Goal: Task Accomplishment & Management: Manage account settings

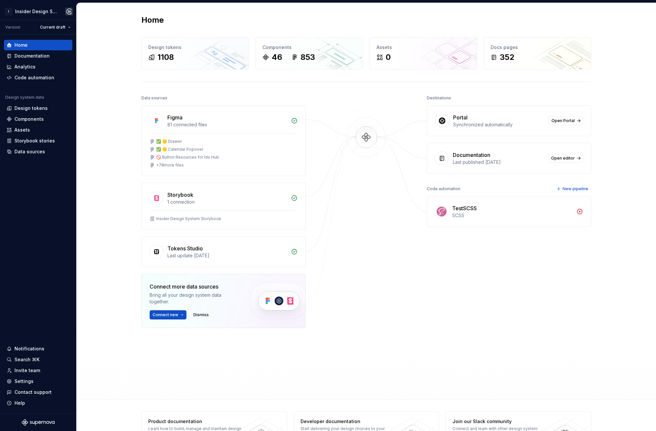
drag, startPoint x: 397, startPoint y: 286, endPoint x: 368, endPoint y: 297, distance: 30.6
click at [397, 286] on div at bounding box center [366, 226] width 66 height 267
click at [222, 361] on div "Data sources Figma 81 connected files ✅ 🟡 Drawer ✅ 🟡 Calendar Popover 🚫 Button …" at bounding box center [366, 240] width 450 height 294
click at [20, 371] on div "Invite team" at bounding box center [27, 370] width 26 height 7
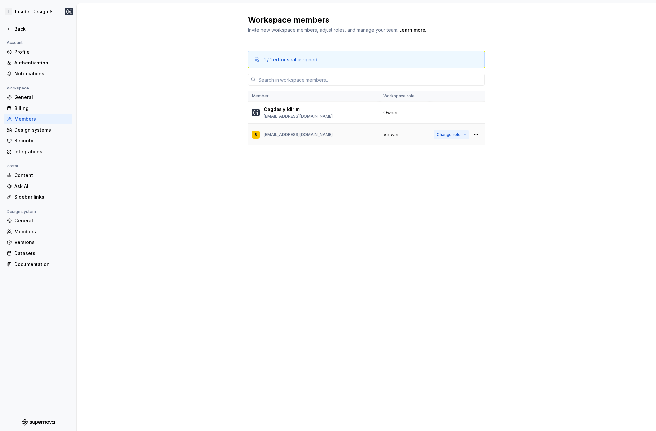
click at [468, 133] on button "Change role" at bounding box center [451, 134] width 35 height 9
drag, startPoint x: 541, startPoint y: 113, endPoint x: 527, endPoint y: 110, distance: 14.7
click at [539, 113] on div "1 / 1 editor seat assigned Member Workspace role Cagdas yildirim cagdas.yildiri…" at bounding box center [366, 237] width 579 height 385
click at [335, 82] on input "text" at bounding box center [370, 80] width 229 height 12
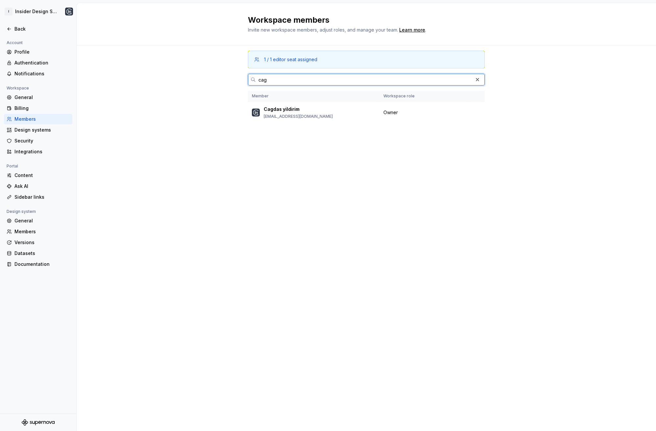
click at [377, 85] on input "cag" at bounding box center [364, 80] width 217 height 12
paste input "la.col@useinsider.com"
type input "cagla.col@useinsider.com"
click at [497, 148] on div "1 / 1 editor seat assigned Member Workspace role Cagdas yildirim cagdas.yildiri…" at bounding box center [366, 237] width 579 height 385
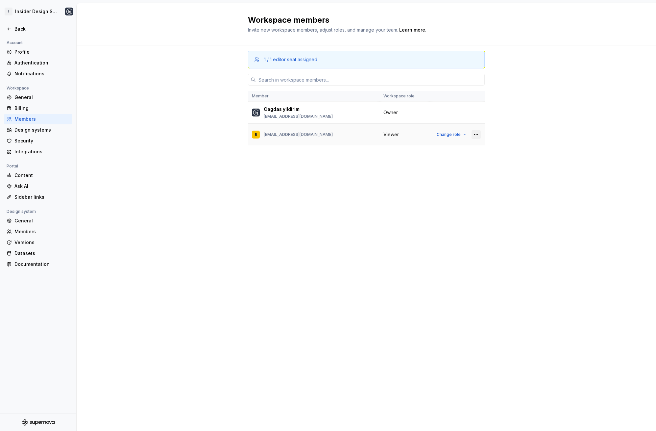
click at [479, 135] on button "button" at bounding box center [475, 134] width 9 height 9
drag, startPoint x: 506, startPoint y: 122, endPoint x: 501, endPoint y: 125, distance: 5.5
click at [506, 122] on div "1 / 1 editor seat assigned Member Workspace role Cagdas yildirim cagdas.yildiri…" at bounding box center [366, 237] width 579 height 385
click at [168, 249] on div "1 / 1 editor seat assigned Member Workspace role Cagdas yildirim cagdas.yildiri…" at bounding box center [366, 237] width 579 height 385
click at [37, 120] on div "Members" at bounding box center [41, 119] width 55 height 7
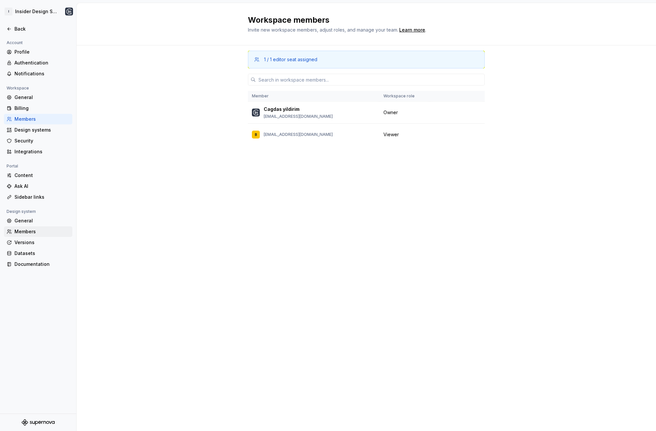
click at [30, 230] on div "Members" at bounding box center [41, 231] width 55 height 7
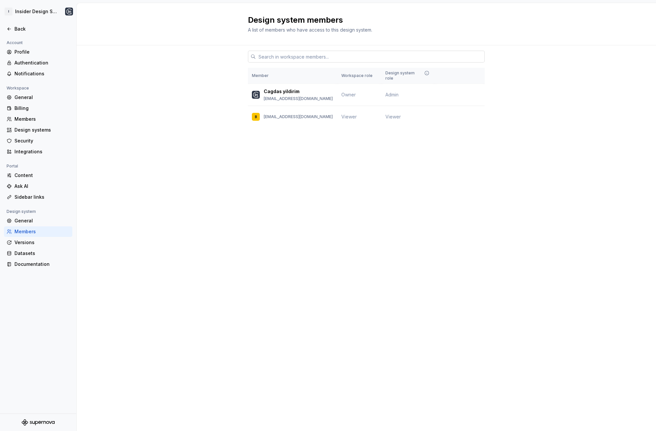
click at [375, 61] on input "text" at bounding box center [370, 57] width 229 height 12
drag, startPoint x: 203, startPoint y: 118, endPoint x: 228, endPoint y: 118, distance: 25.6
click at [204, 118] on div "Member Workspace role Design system role Cagdas yildirim cagdas.yildirim@useins…" at bounding box center [366, 98] width 579 height 107
click at [476, 112] on button "Change role" at bounding box center [462, 116] width 35 height 9
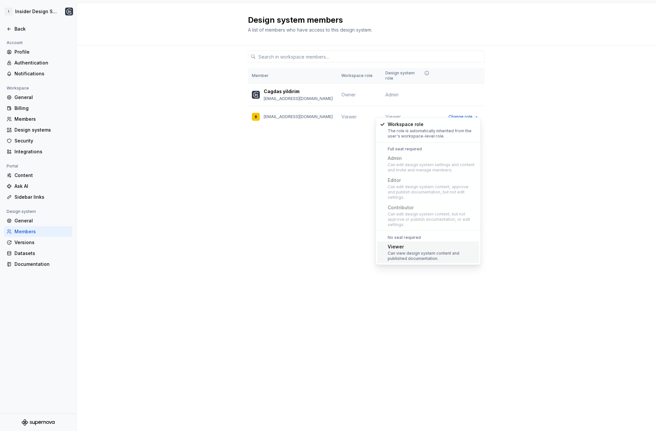
click at [529, 156] on div "Design system members A list of members who have access to this design system. …" at bounding box center [366, 217] width 579 height 428
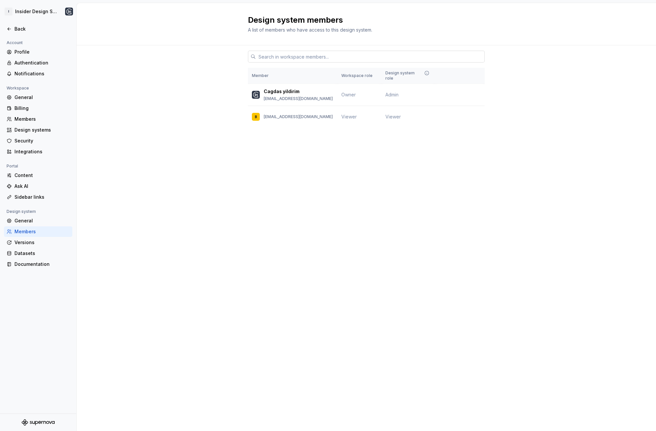
drag, startPoint x: 348, startPoint y: 62, endPoint x: 349, endPoint y: 59, distance: 3.4
click at [348, 62] on div at bounding box center [366, 56] width 237 height 22
click at [351, 53] on input "text" at bounding box center [370, 57] width 229 height 12
click at [242, 186] on div "Design system members A list of members who have access to this design system. …" at bounding box center [366, 217] width 579 height 428
click at [482, 89] on td "Change role" at bounding box center [460, 95] width 50 height 22
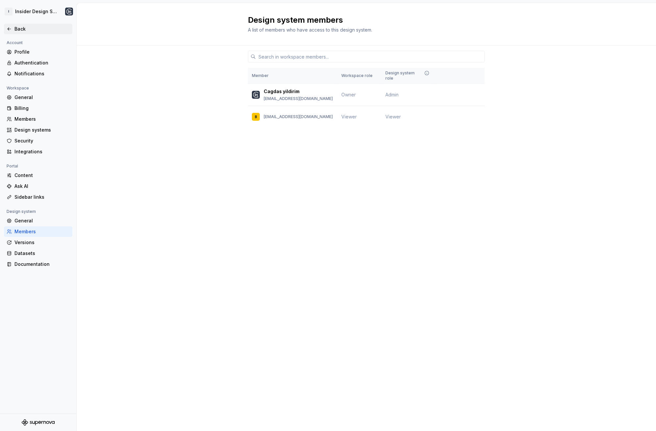
click at [11, 29] on icon at bounding box center [9, 28] width 5 height 5
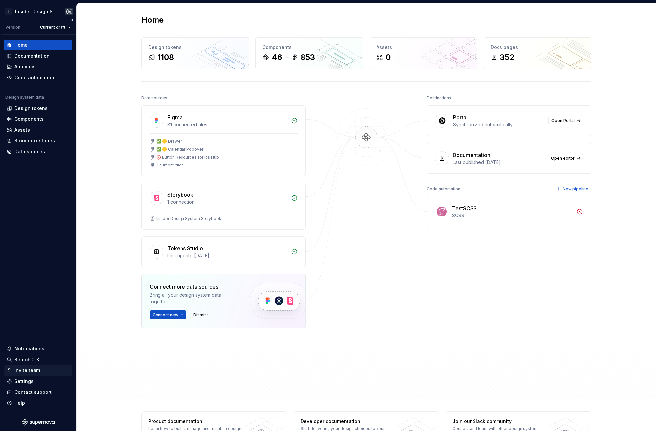
click at [26, 371] on div "Invite team" at bounding box center [27, 370] width 26 height 7
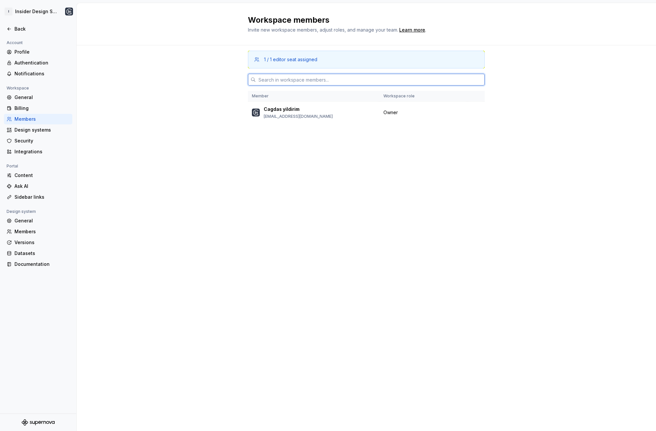
click at [286, 78] on input "text" at bounding box center [370, 80] width 229 height 12
click at [200, 89] on div "1 / 1 editor seat assigned Member Workspace role Cagdas yildirim [EMAIL_ADDRESS…" at bounding box center [366, 237] width 579 height 385
click at [297, 82] on input "text" at bounding box center [370, 80] width 229 height 12
click at [334, 51] on div "1 / 1 editor seat assigned" at bounding box center [366, 60] width 237 height 18
drag, startPoint x: 260, startPoint y: 60, endPoint x: 348, endPoint y: 64, distance: 88.9
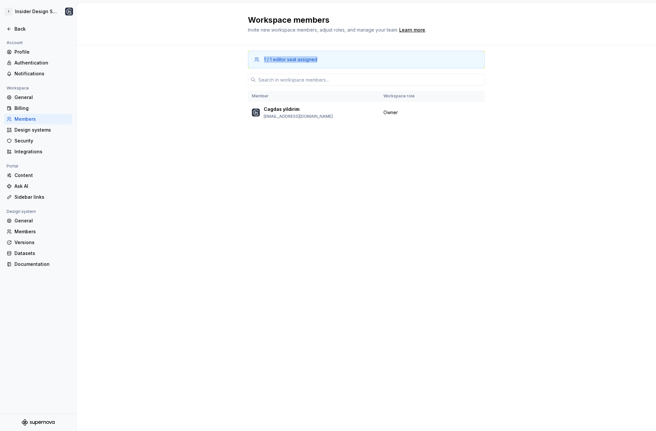
click at [348, 64] on div "1 / 1 editor seat assigned" at bounding box center [366, 60] width 237 height 18
click at [206, 106] on div "1 / 1 editor seat assigned Member Workspace role Cagdas yildirim [EMAIL_ADDRESS…" at bounding box center [366, 237] width 579 height 385
click at [400, 111] on div "Owner" at bounding box center [423, 112] width 80 height 7
click at [31, 233] on div "Members" at bounding box center [41, 231] width 55 height 7
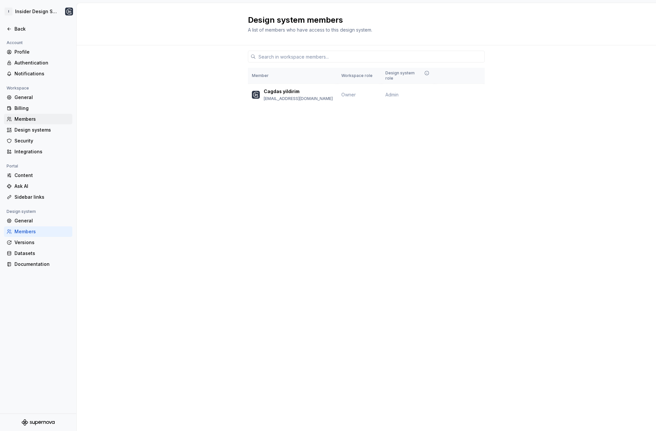
click at [43, 121] on div "Members" at bounding box center [41, 119] width 55 height 7
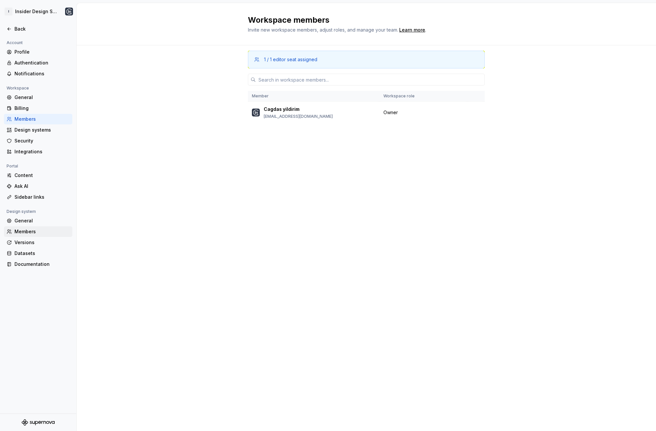
click at [33, 231] on div "Members" at bounding box center [41, 231] width 55 height 7
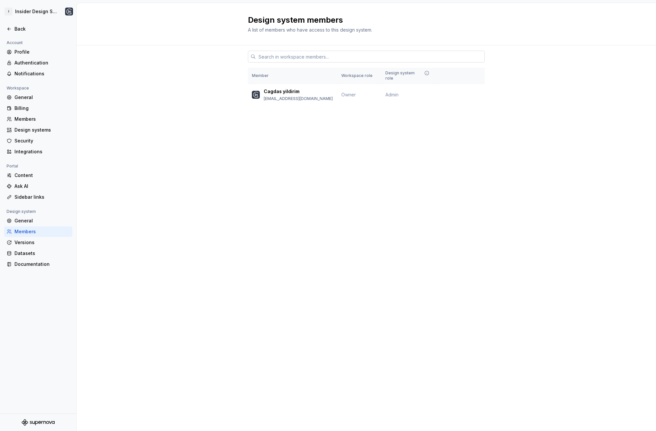
click at [288, 60] on input "text" at bounding box center [370, 57] width 229 height 12
click at [298, 52] on input "text" at bounding box center [370, 57] width 229 height 12
paste input "cagla.col@useinsider.com"
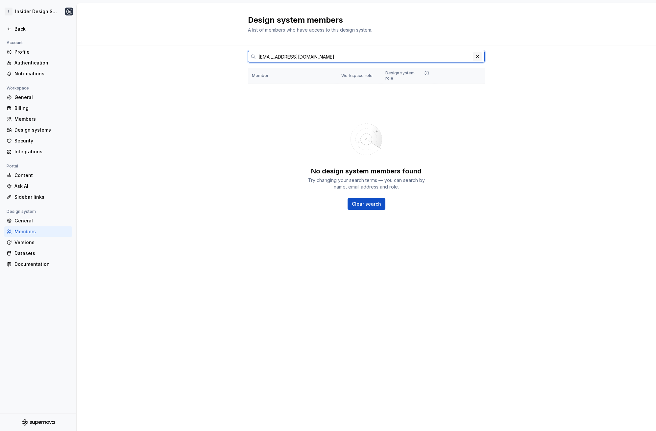
type input "cagla.col@useinsider.com"
click at [476, 55] on button "button" at bounding box center [477, 56] width 9 height 9
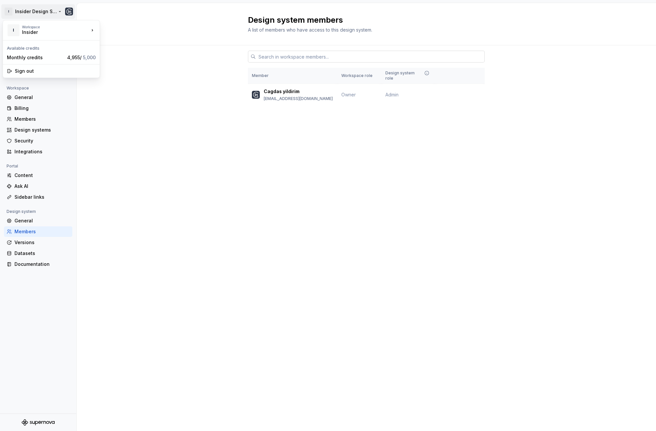
click at [49, 9] on html "I Insider Design System Back Account Profile Authentication Notifications Works…" at bounding box center [328, 215] width 656 height 431
click at [44, 30] on div "Insider" at bounding box center [50, 32] width 56 height 7
click at [128, 116] on html "I Insider Design System Back Account Profile Authentication Notifications Works…" at bounding box center [328, 215] width 656 height 431
click at [23, 31] on div "Back" at bounding box center [41, 29] width 55 height 7
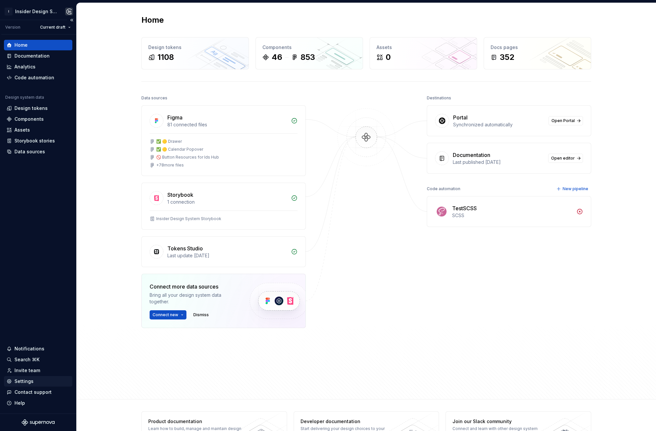
click at [39, 378] on div "Settings" at bounding box center [38, 381] width 63 height 7
click at [29, 382] on div "Settings" at bounding box center [23, 381] width 19 height 7
click at [26, 383] on div "Settings" at bounding box center [23, 381] width 19 height 7
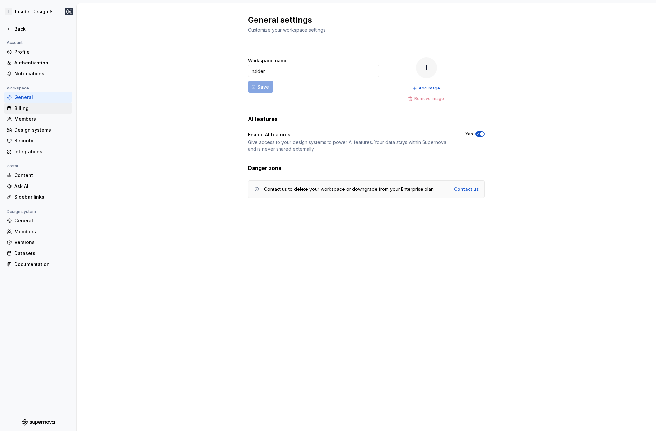
click at [36, 108] on div "Billing" at bounding box center [41, 108] width 55 height 7
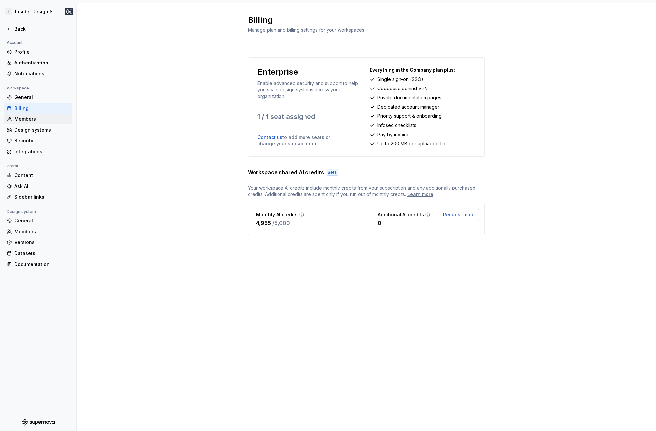
click at [36, 119] on div "Members" at bounding box center [41, 119] width 55 height 7
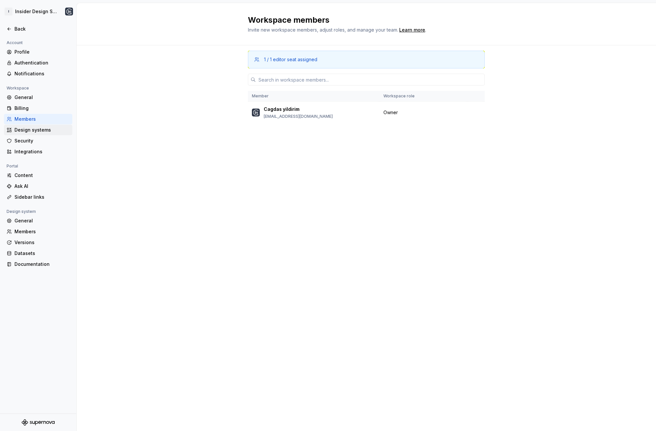
click at [34, 126] on div "Design systems" at bounding box center [38, 130] width 68 height 11
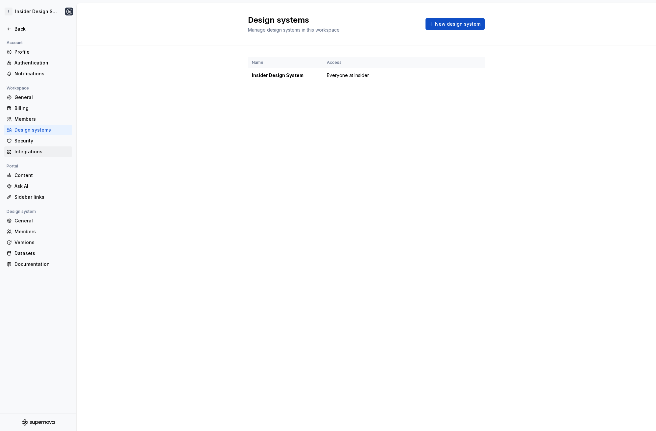
click at [51, 147] on div "Integrations" at bounding box center [38, 151] width 68 height 11
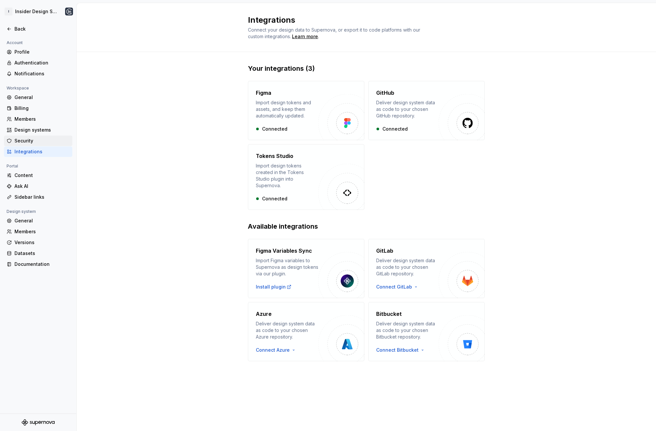
click at [42, 143] on div "Security" at bounding box center [41, 140] width 55 height 7
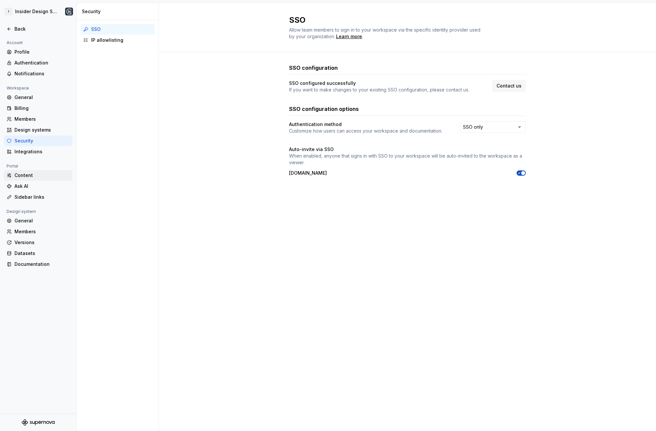
click at [30, 178] on div "Content" at bounding box center [41, 175] width 55 height 7
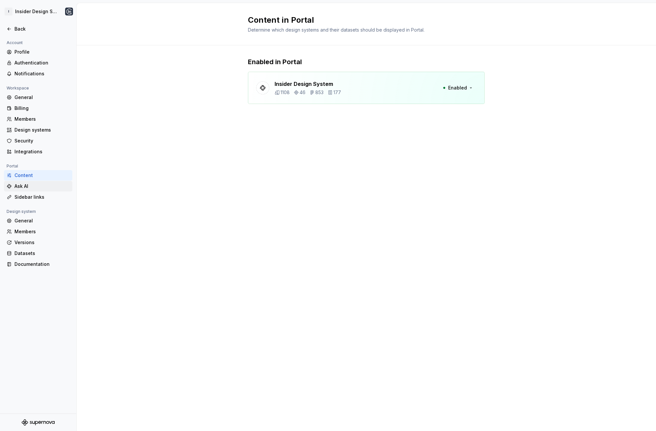
click at [46, 188] on div "Ask AI" at bounding box center [41, 186] width 55 height 7
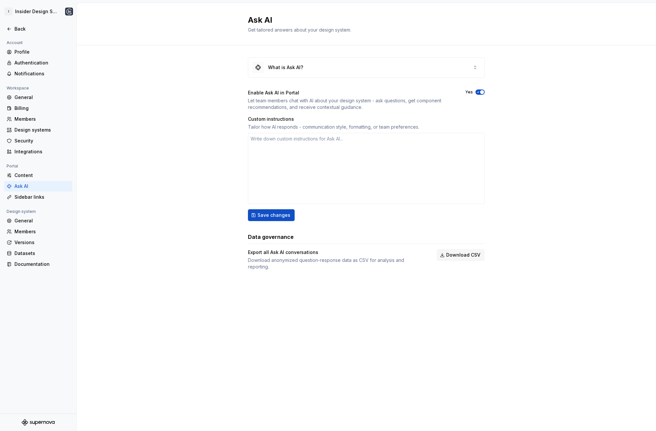
type textarea "*"
click at [46, 195] on div "Sidebar links" at bounding box center [41, 197] width 55 height 7
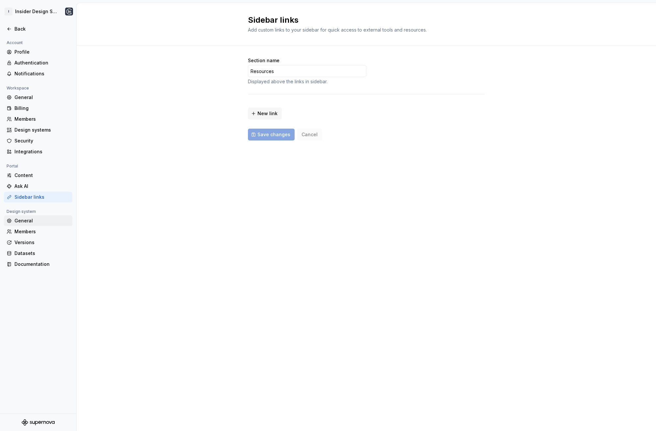
click at [32, 223] on div "General" at bounding box center [41, 220] width 55 height 7
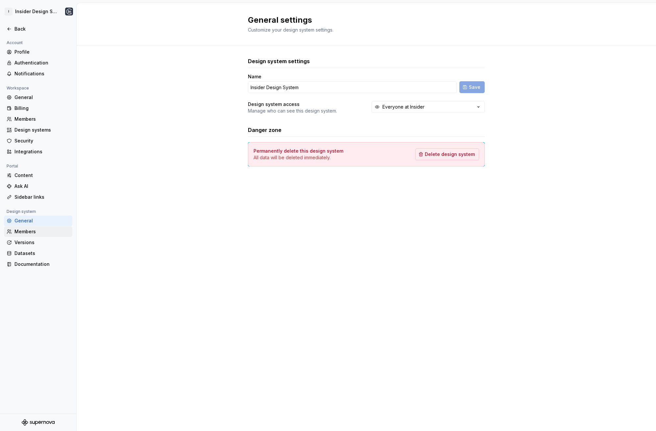
click at [31, 227] on div "Members" at bounding box center [38, 231] width 68 height 11
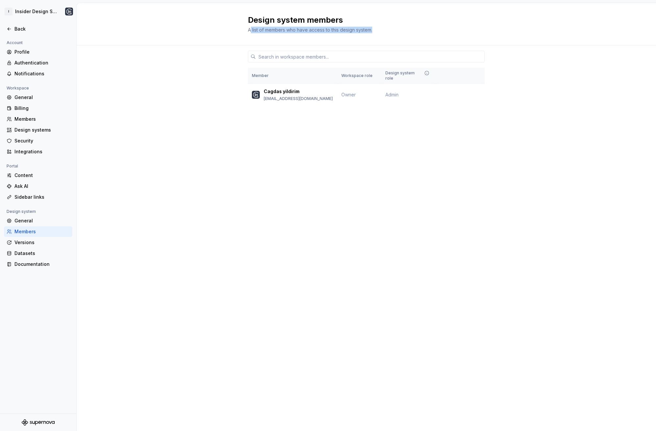
drag, startPoint x: 255, startPoint y: 31, endPoint x: 378, endPoint y: 29, distance: 122.6
click at [378, 29] on div "A list of members who have access to this design system." at bounding box center [346, 30] width 197 height 7
click at [413, 31] on div "A list of members who have access to this design system." at bounding box center [346, 30] width 197 height 7
click at [473, 90] on button "Change role" at bounding box center [462, 94] width 35 height 9
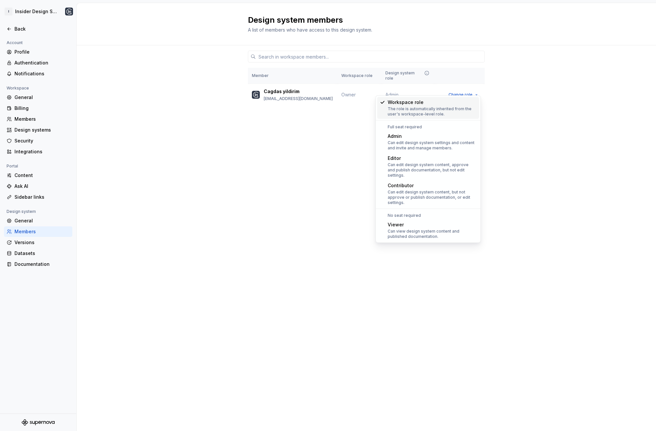
click at [524, 88] on div "Member Workspace role Design system role Cagdas yildirim cagdas.yildirim@useins…" at bounding box center [366, 87] width 579 height 85
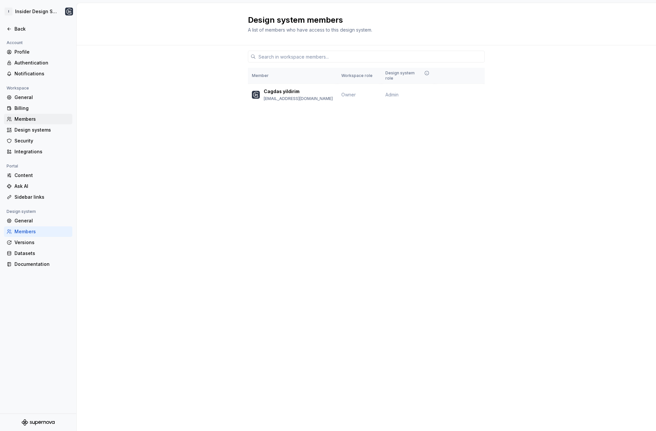
click at [37, 122] on div "Members" at bounding box center [41, 119] width 55 height 7
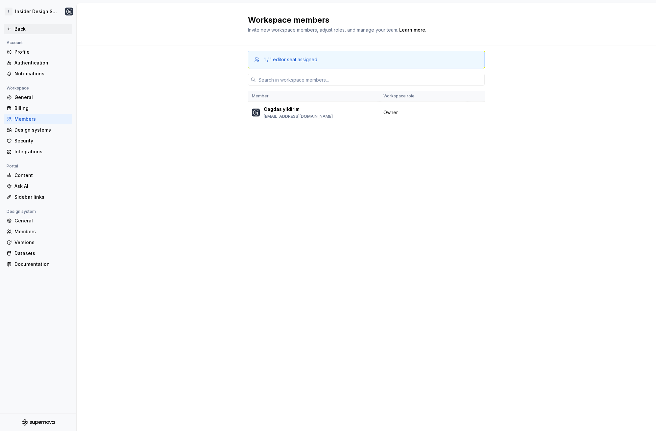
click at [21, 29] on div "Back" at bounding box center [41, 29] width 55 height 7
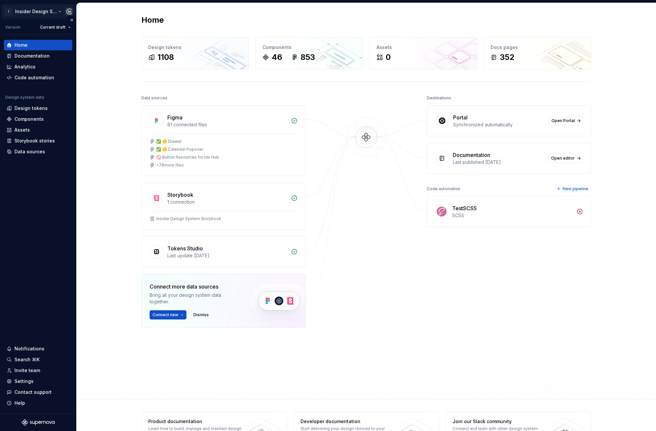
click at [54, 9] on html "I Insider Design System Version Current draft Home Documentation Analytics Code…" at bounding box center [328, 215] width 656 height 431
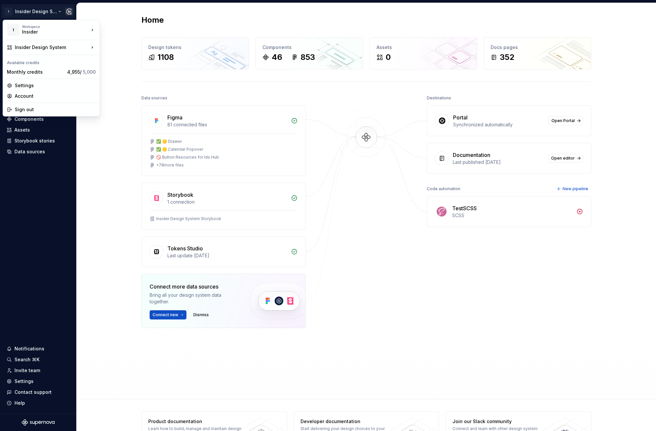
click at [104, 127] on html "I Insider Design System Version Current draft Home Documentation Analytics Code…" at bounding box center [328, 215] width 656 height 431
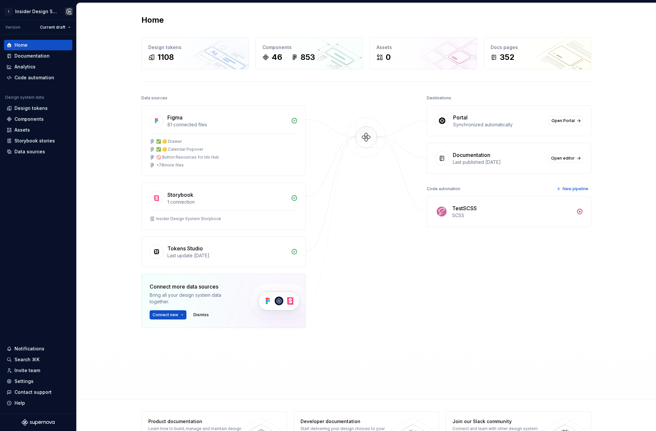
scroll to position [24, 0]
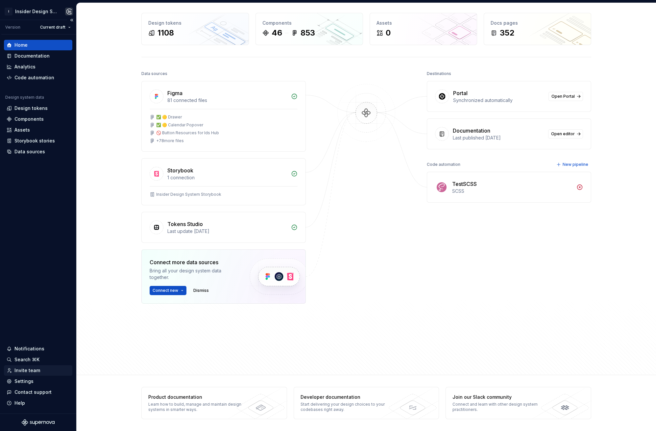
click at [29, 371] on div "Invite team" at bounding box center [27, 370] width 26 height 7
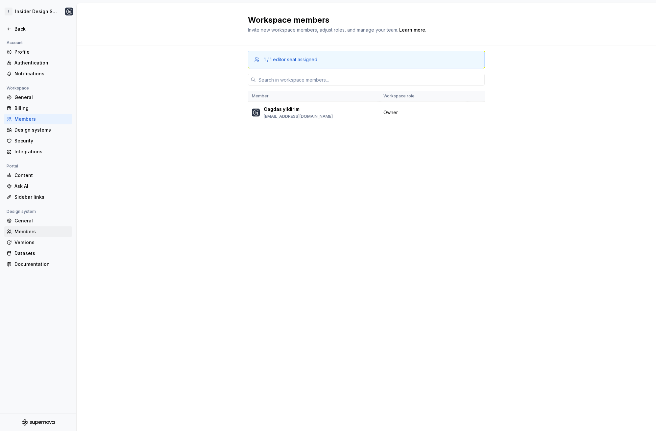
click at [29, 227] on div "Members" at bounding box center [38, 231] width 68 height 11
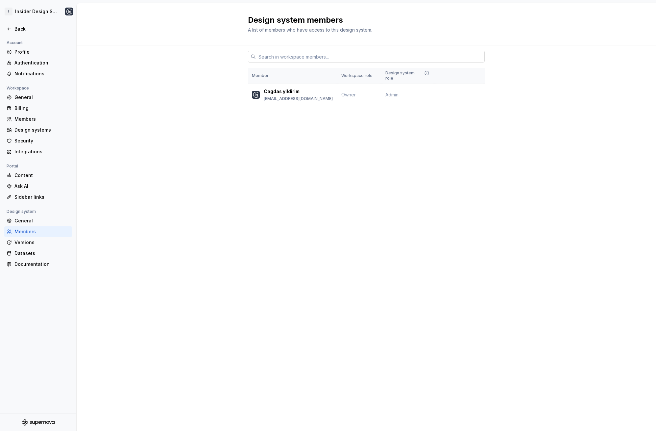
click at [408, 56] on input "text" at bounding box center [370, 57] width 229 height 12
click at [496, 25] on div "Design system members A list of members who have access to this design system." at bounding box center [366, 24] width 579 height 42
click at [29, 265] on div "Documentation" at bounding box center [41, 264] width 55 height 7
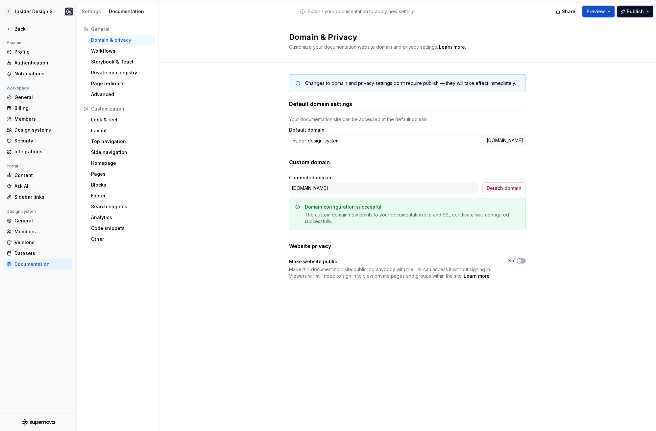
click at [264, 204] on div "Changes to domain and privacy settings don’t require publish — they will take e…" at bounding box center [407, 183] width 497 height 242
drag, startPoint x: 237, startPoint y: 184, endPoint x: 230, endPoint y: 172, distance: 14.3
click at [230, 172] on div "Changes to domain and privacy settings don’t require publish — they will take e…" at bounding box center [407, 183] width 497 height 242
click at [91, 12] on div "Settings" at bounding box center [91, 11] width 19 height 7
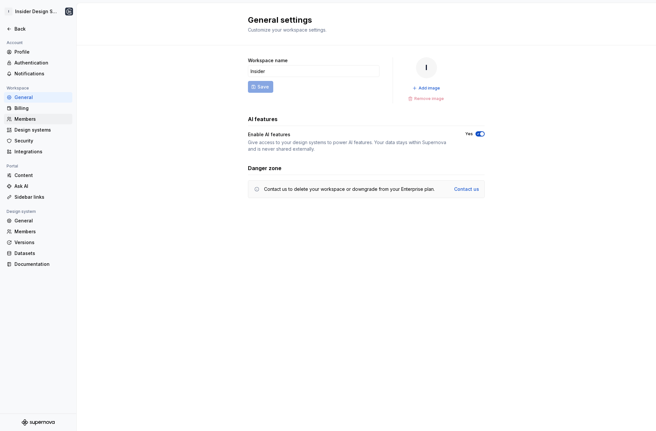
click at [38, 119] on div "Members" at bounding box center [41, 119] width 55 height 7
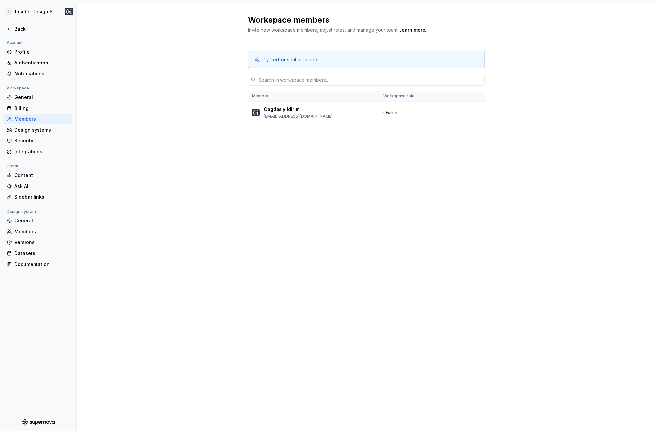
click at [38, 124] on div "Members" at bounding box center [38, 119] width 68 height 11
click at [36, 131] on div "Design systems" at bounding box center [41, 130] width 55 height 7
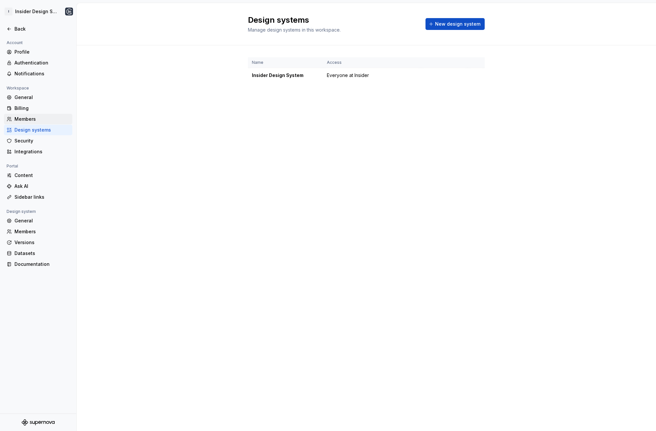
click at [37, 123] on div "Members" at bounding box center [38, 119] width 68 height 11
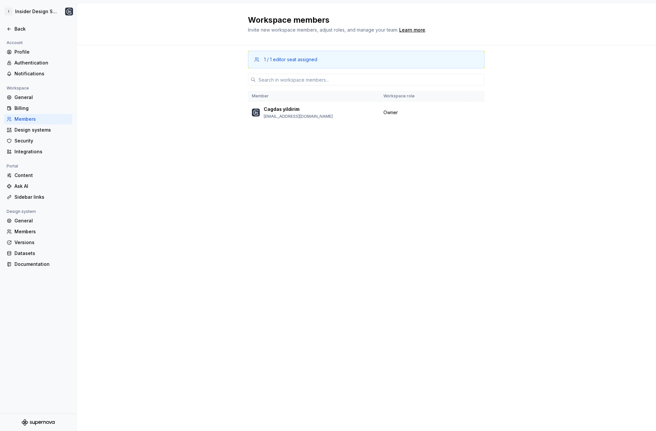
drag, startPoint x: 235, startPoint y: 124, endPoint x: 217, endPoint y: 113, distance: 20.8
click at [217, 113] on div "1 / 1 editor seat assigned Member Workspace role Cagdas yildirim [EMAIL_ADDRESS…" at bounding box center [366, 237] width 579 height 385
click at [491, 22] on div "Workspace members Invite new workspace members, adjust roles, and manage your t…" at bounding box center [366, 24] width 579 height 42
drag, startPoint x: 479, startPoint y: 23, endPoint x: 476, endPoint y: 24, distance: 3.7
click at [476, 24] on div "Workspace members Invite new workspace members, adjust roles, and manage your t…" at bounding box center [366, 24] width 237 height 18
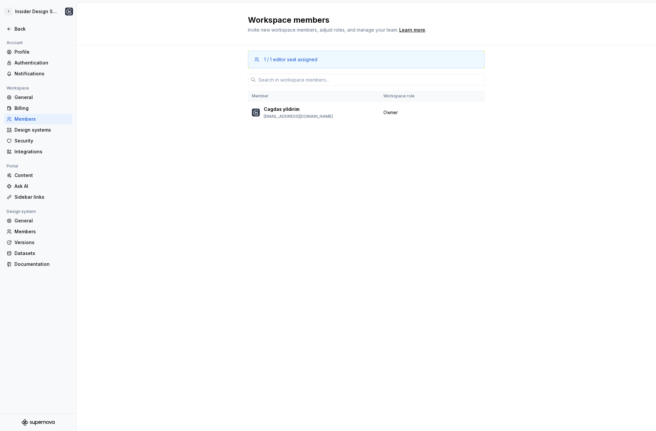
click at [475, 24] on h2 "Workspace members" at bounding box center [362, 20] width 229 height 11
click at [474, 24] on h2 "Workspace members" at bounding box center [362, 20] width 229 height 11
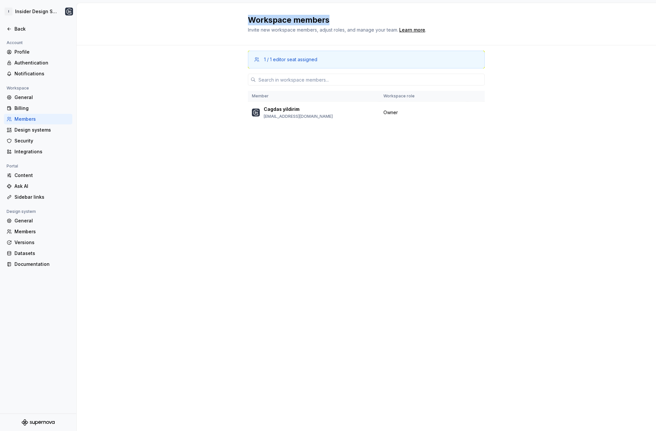
click at [474, 24] on h2 "Workspace members" at bounding box center [362, 20] width 229 height 11
click at [19, 32] on div "Back" at bounding box center [41, 29] width 55 height 7
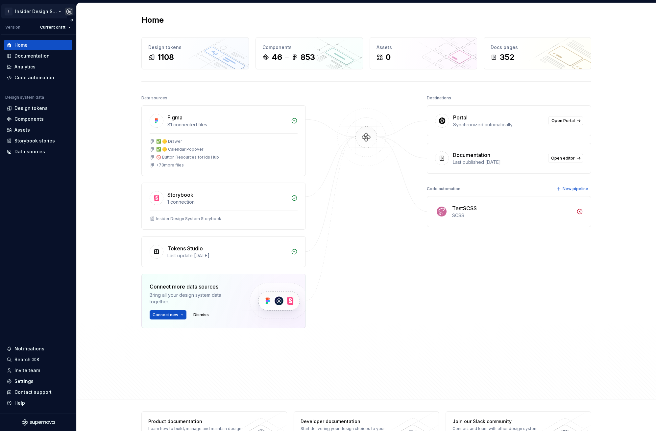
click at [45, 13] on html "I Insider Design System Version Current draft Home Documentation Analytics Code…" at bounding box center [328, 215] width 656 height 431
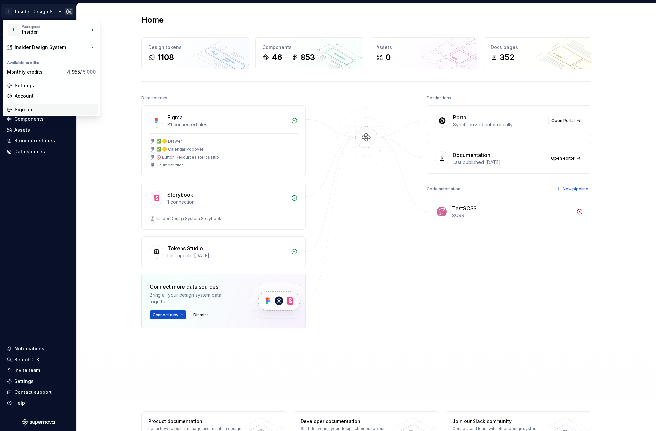
click at [42, 110] on div "Sign out" at bounding box center [55, 109] width 81 height 7
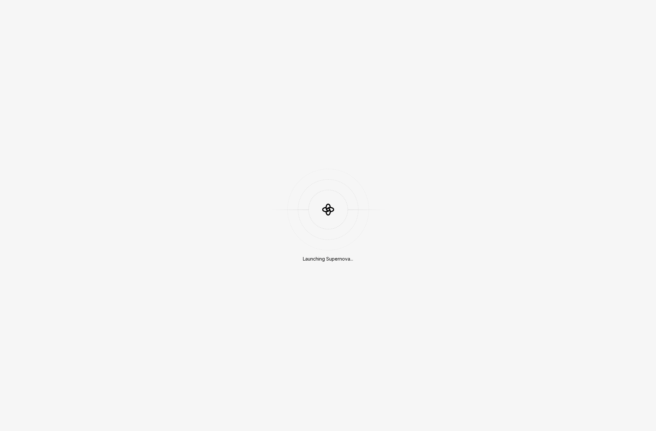
drag, startPoint x: 0, startPoint y: 0, endPoint x: 291, endPoint y: 136, distance: 321.7
click at [291, 136] on div "Launching Supernova..." at bounding box center [328, 215] width 656 height 431
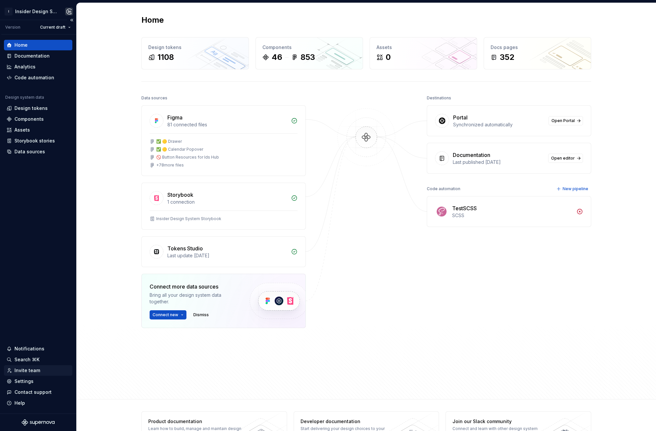
click at [47, 367] on div "Invite team" at bounding box center [38, 370] width 63 height 7
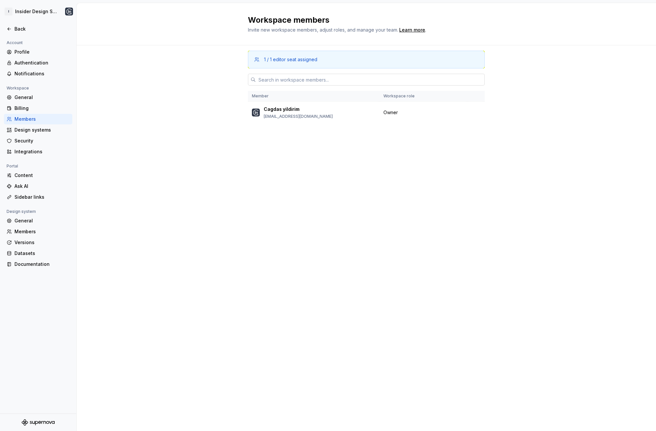
drag, startPoint x: 173, startPoint y: 93, endPoint x: 412, endPoint y: 76, distance: 239.9
click at [412, 76] on div "1 / 1 editor seat assigned Member Workspace role Cagdas yildirim [EMAIL_ADDRESS…" at bounding box center [366, 237] width 579 height 385
click at [464, 38] on div "Workspace members Invite new workspace members, adjust roles, and manage your t…" at bounding box center [366, 24] width 579 height 42
click at [41, 99] on div "General" at bounding box center [41, 97] width 55 height 7
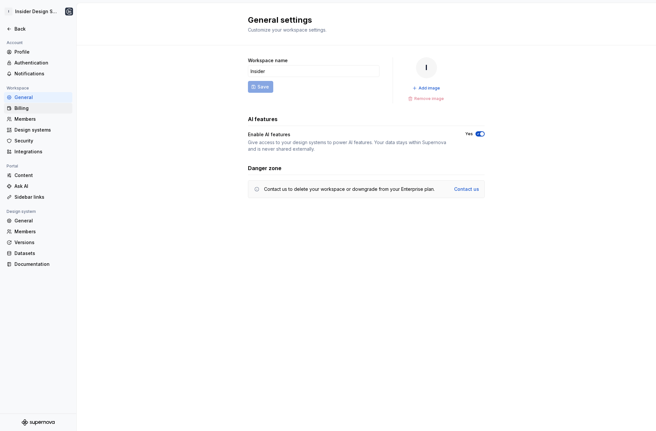
click at [25, 110] on div "Billing" at bounding box center [41, 108] width 55 height 7
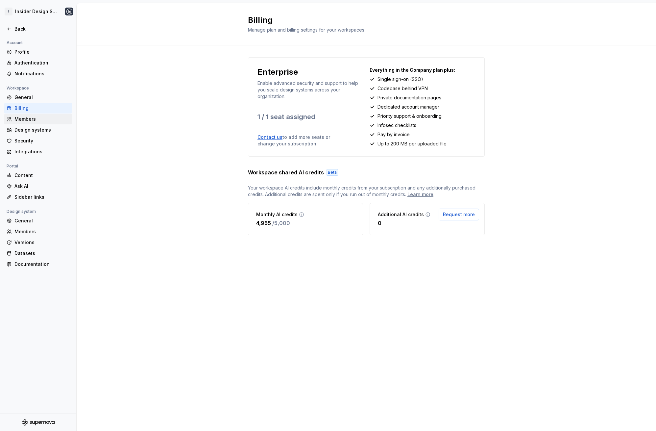
click at [38, 115] on div "Members" at bounding box center [38, 119] width 68 height 11
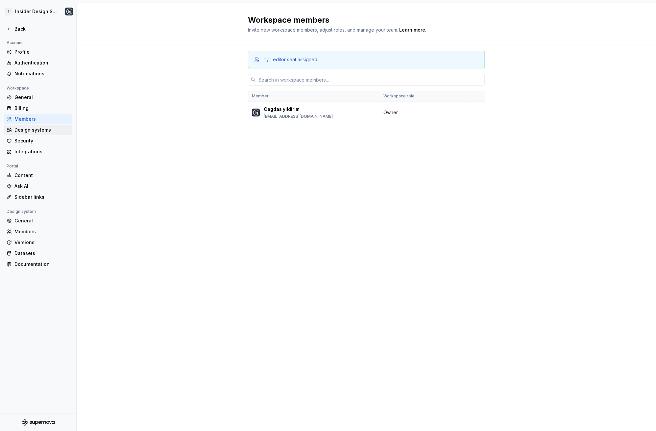
click at [38, 132] on div "Design systems" at bounding box center [41, 130] width 55 height 7
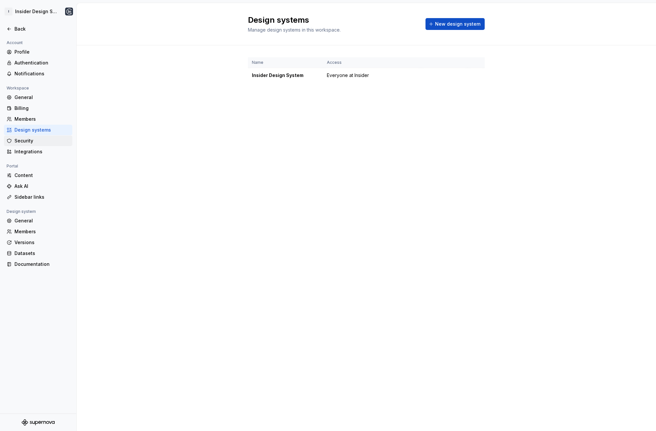
click at [33, 138] on div "Security" at bounding box center [41, 140] width 55 height 7
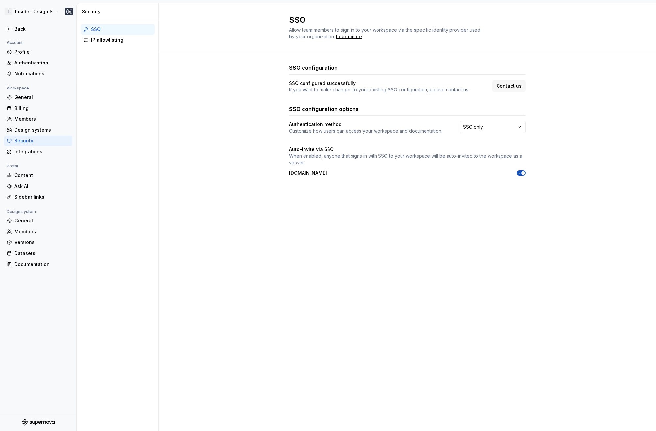
click at [243, 125] on div "SSO configuration SSO configured successfully If you want to make changes to yo…" at bounding box center [407, 126] width 497 height 149
click at [158, 196] on div "SSO IP allowlisting" at bounding box center [118, 225] width 82 height 411
click at [42, 116] on div "Members" at bounding box center [41, 119] width 55 height 7
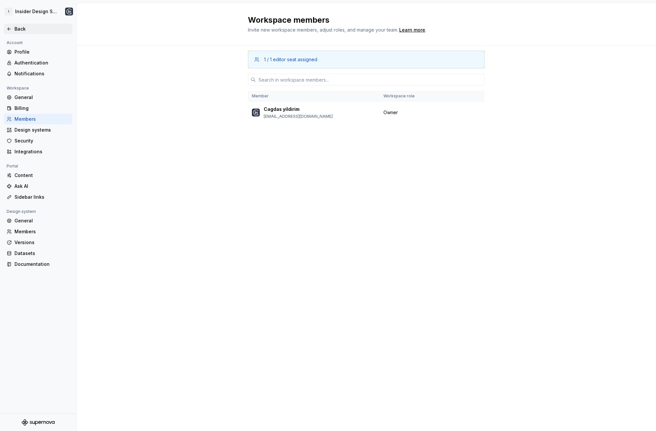
click at [18, 28] on div "Back" at bounding box center [41, 29] width 55 height 7
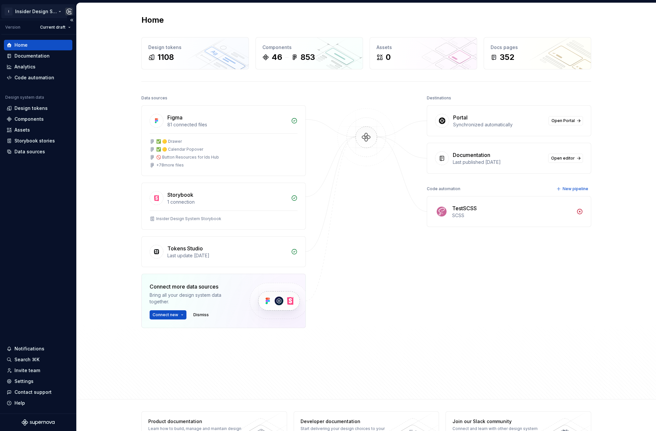
click at [49, 13] on html "I Insider Design System Version Current draft Home Documentation Analytics Code…" at bounding box center [328, 215] width 656 height 431
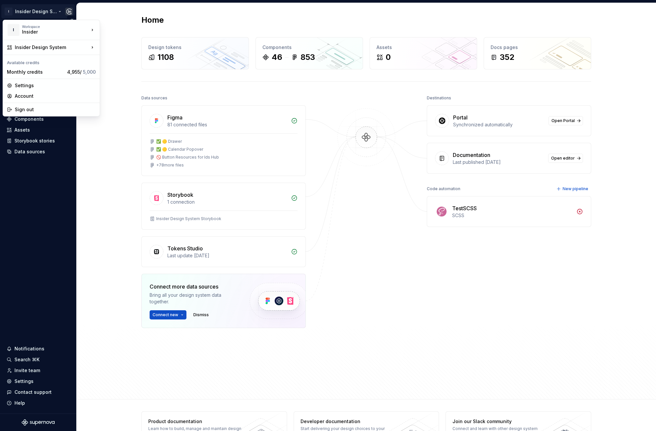
click at [67, 240] on html "I Insider Design System Version Current draft Home Documentation Analytics Code…" at bounding box center [328, 215] width 656 height 431
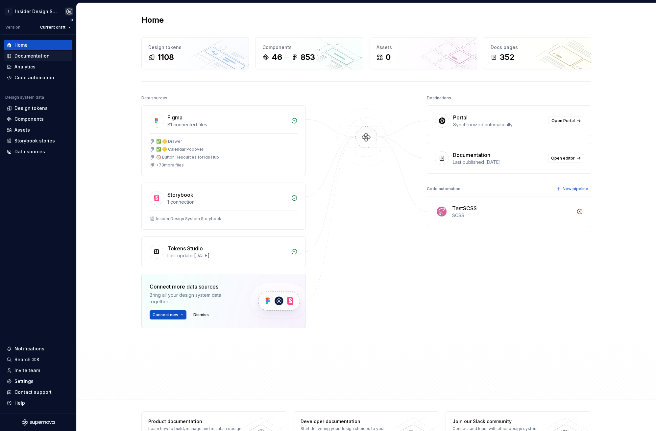
click at [38, 53] on div "Documentation" at bounding box center [31, 56] width 35 height 7
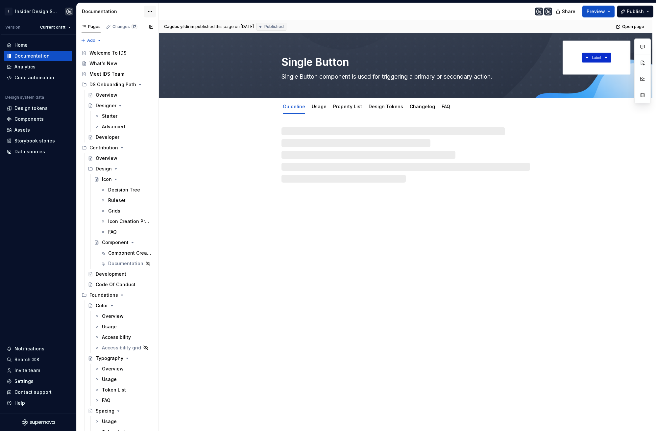
click at [152, 12] on html "I Insider Design System Version Current draft Home Documentation Analytics Code…" at bounding box center [328, 215] width 656 height 431
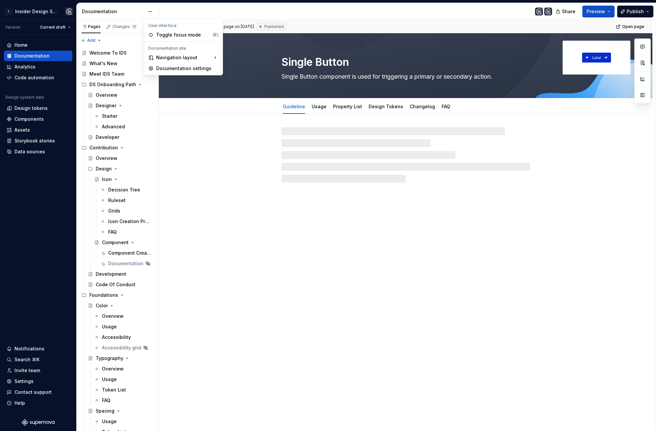
click at [196, 9] on html "I Insider Design System Version Current draft Home Documentation Analytics Code…" at bounding box center [328, 215] width 656 height 431
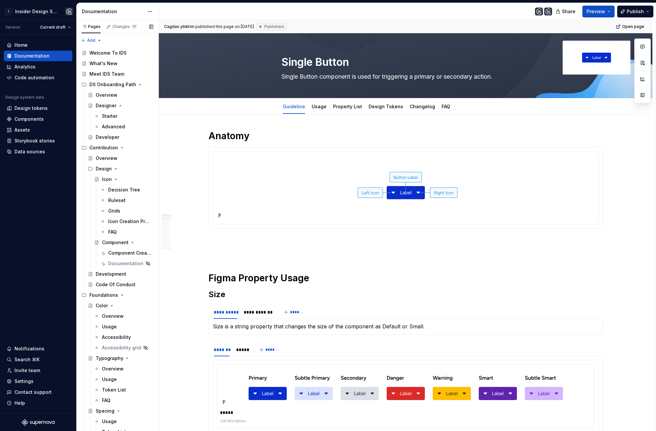
click at [190, 11] on div at bounding box center [358, 11] width 398 height 17
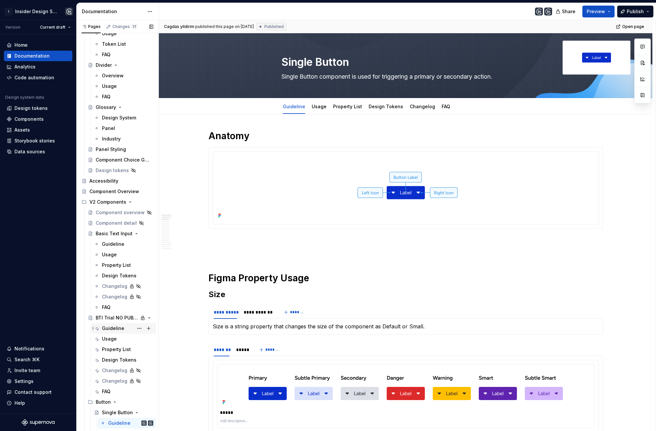
click at [116, 326] on div "Guideline" at bounding box center [113, 328] width 22 height 7
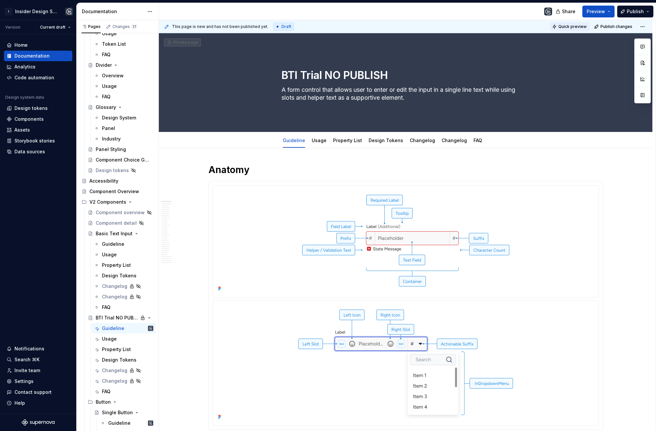
click at [571, 28] on span "Quick preview" at bounding box center [572, 26] width 28 height 5
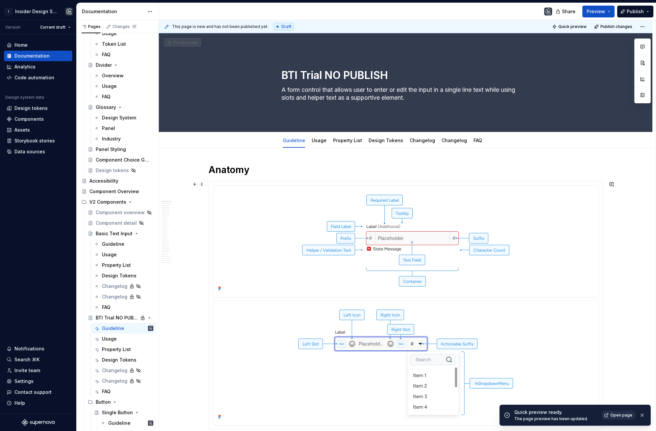
click at [615, 416] on span "Open page" at bounding box center [621, 414] width 22 height 5
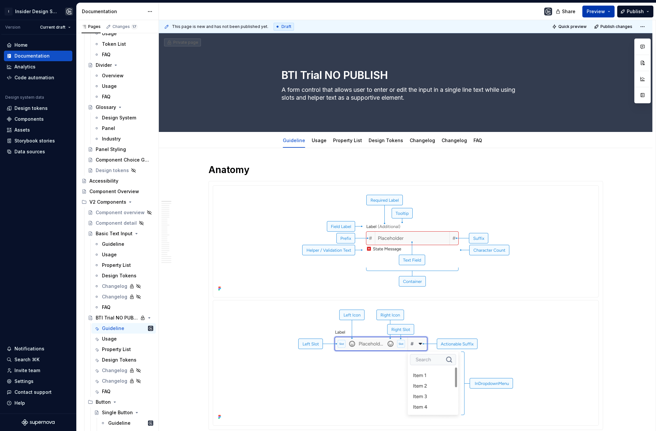
click at [606, 15] on button "Preview" at bounding box center [598, 12] width 32 height 12
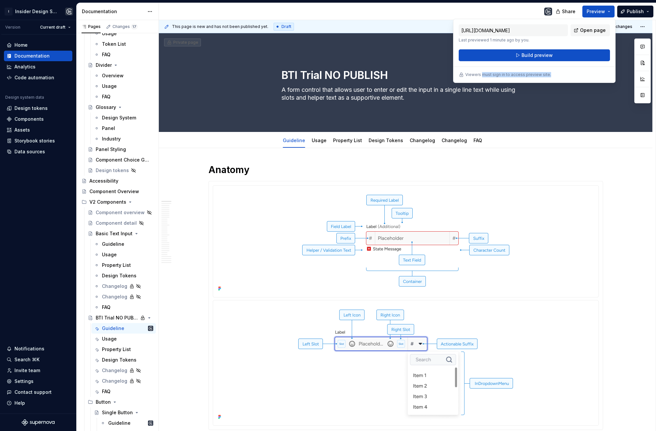
drag, startPoint x: 483, startPoint y: 76, endPoint x: 554, endPoint y: 75, distance: 71.0
click at [554, 75] on div "Viewers must sign in to access preview site." at bounding box center [534, 74] width 151 height 5
click at [479, 76] on p "Viewers must sign in to access preview site." at bounding box center [508, 74] width 86 height 5
drag, startPoint x: 534, startPoint y: 73, endPoint x: 570, endPoint y: 75, distance: 36.9
click at [570, 75] on div "Viewers must sign in to access preview site." at bounding box center [534, 74] width 151 height 5
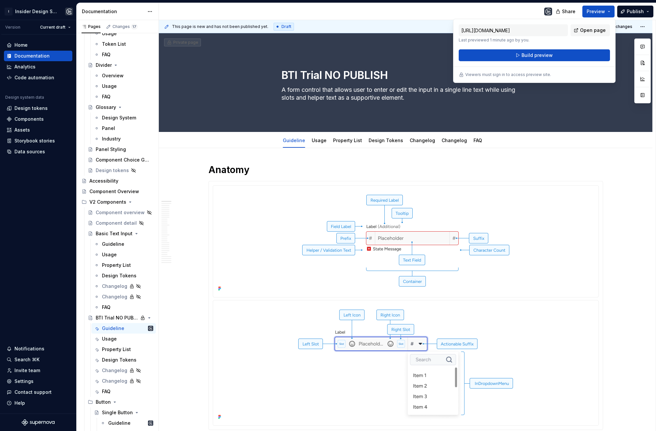
click at [581, 71] on div "[URL][DOMAIN_NAME] Last previewed 1 minute ago by you. Open page Build preview …" at bounding box center [534, 51] width 162 height 64
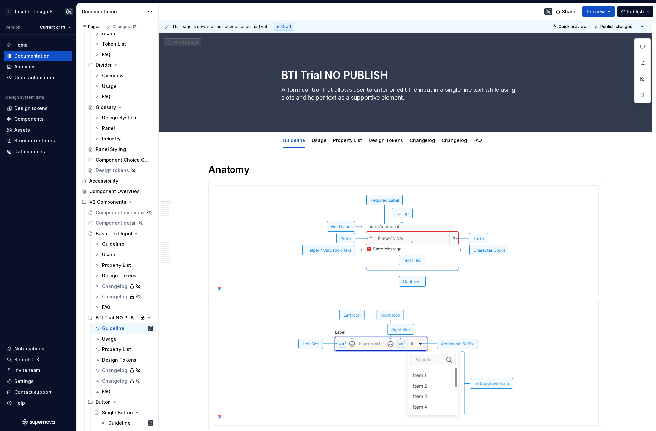
click at [433, 11] on div at bounding box center [358, 11] width 398 height 17
click at [150, 12] on html "I Insider Design System Version Current draft Home Documentation Analytics Code…" at bounding box center [328, 215] width 656 height 431
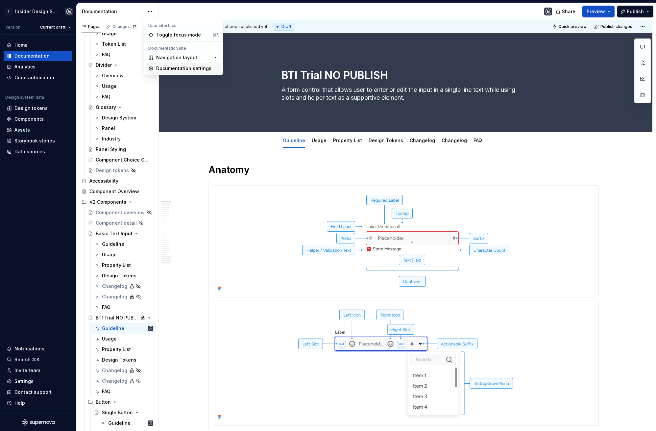
click at [196, 67] on div "Documentation settings" at bounding box center [187, 68] width 62 height 7
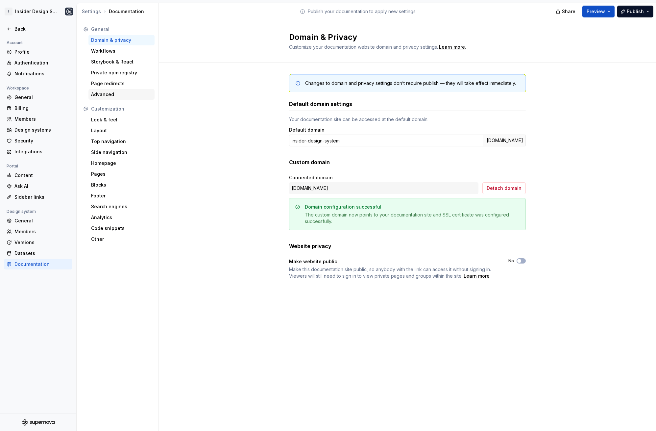
click at [114, 91] on div "Advanced" at bounding box center [121, 94] width 61 height 7
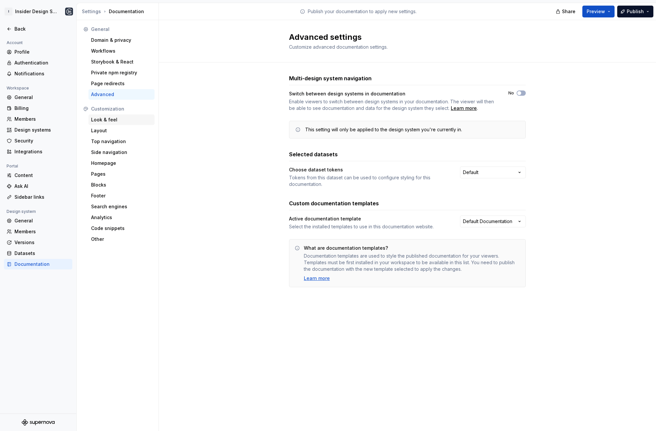
click at [107, 119] on div "Look & feel" at bounding box center [121, 119] width 61 height 7
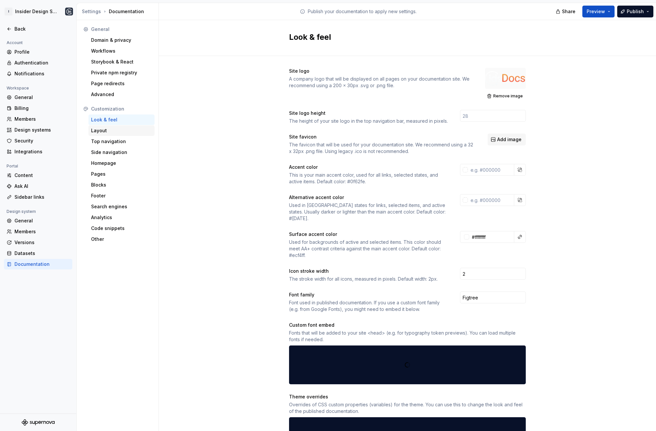
click at [111, 133] on div "Layout" at bounding box center [121, 130] width 61 height 7
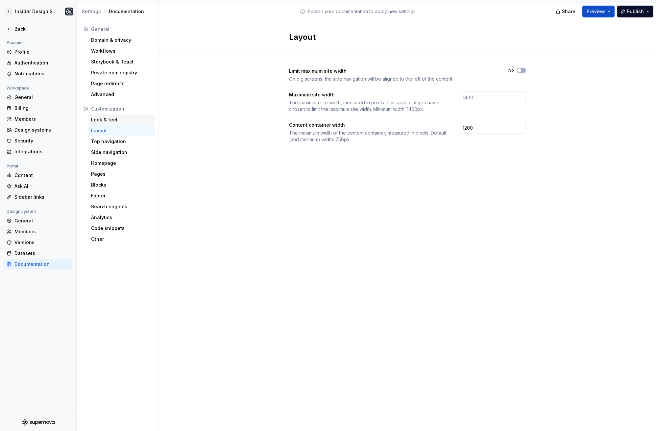
click at [115, 116] on div "Look & feel" at bounding box center [121, 119] width 61 height 7
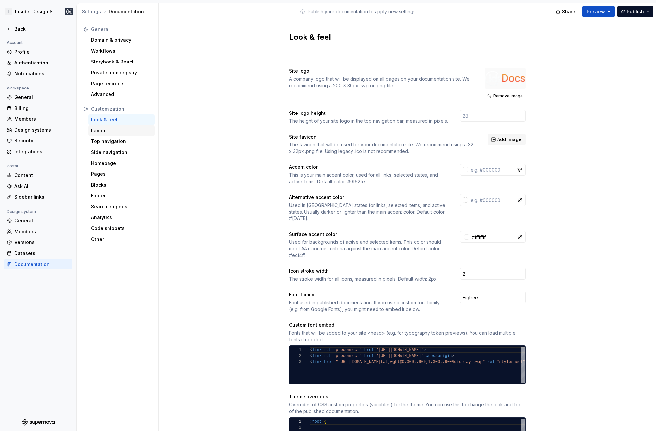
click at [112, 132] on div "Layout" at bounding box center [121, 130] width 61 height 7
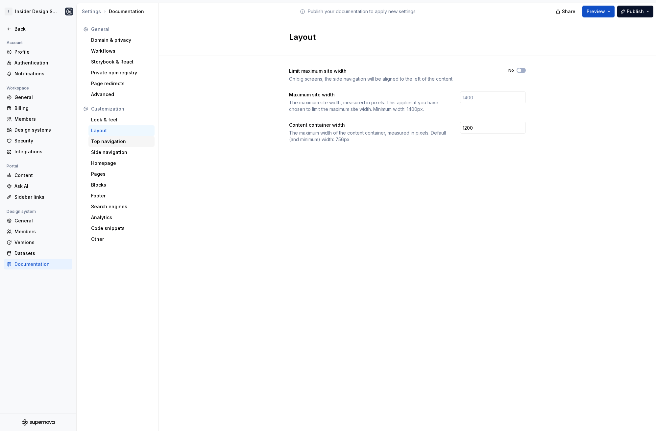
click at [111, 144] on div "Top navigation" at bounding box center [121, 141] width 61 height 7
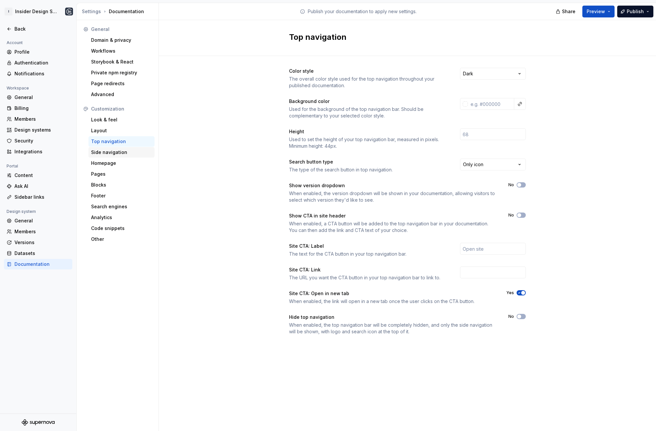
click at [112, 153] on div "Side navigation" at bounding box center [121, 152] width 61 height 7
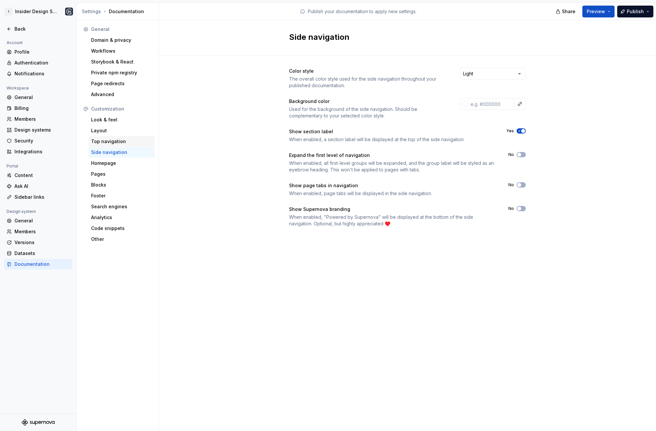
click at [108, 142] on div "Top navigation" at bounding box center [121, 141] width 61 height 7
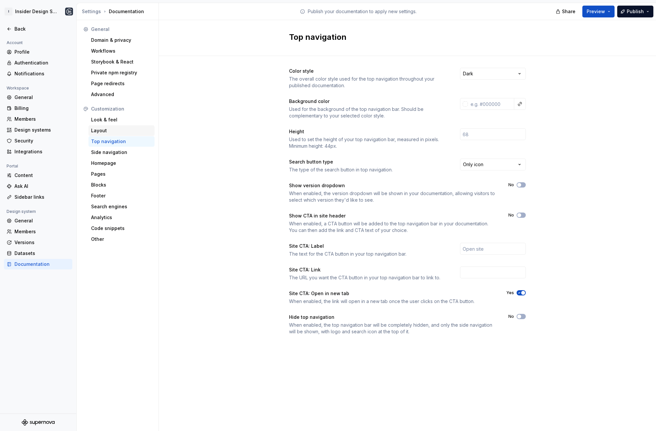
click at [110, 133] on div "Layout" at bounding box center [121, 130] width 61 height 7
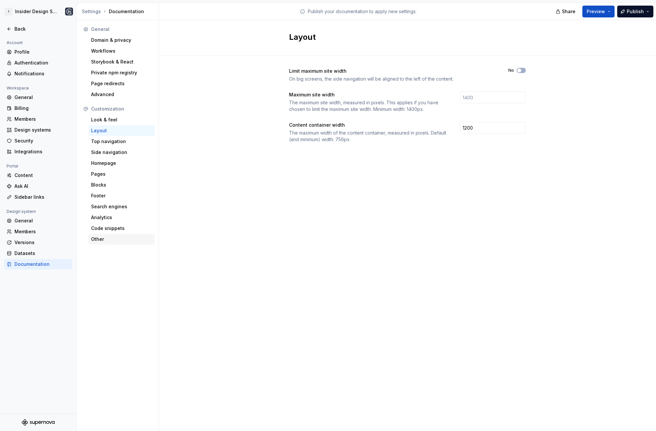
click at [109, 239] on div "Other" at bounding box center [121, 239] width 61 height 7
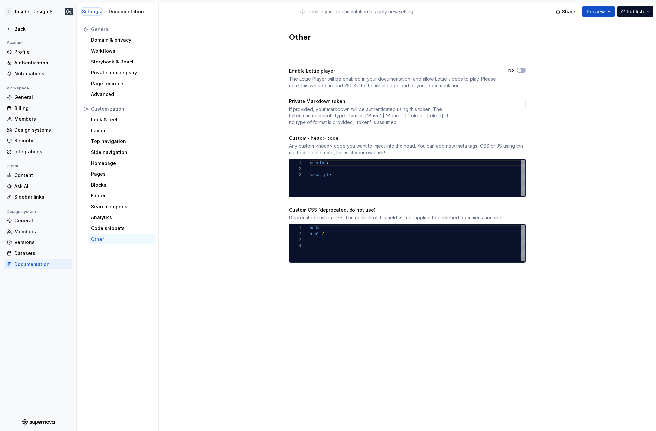
click at [98, 12] on div "Settings" at bounding box center [91, 11] width 19 height 7
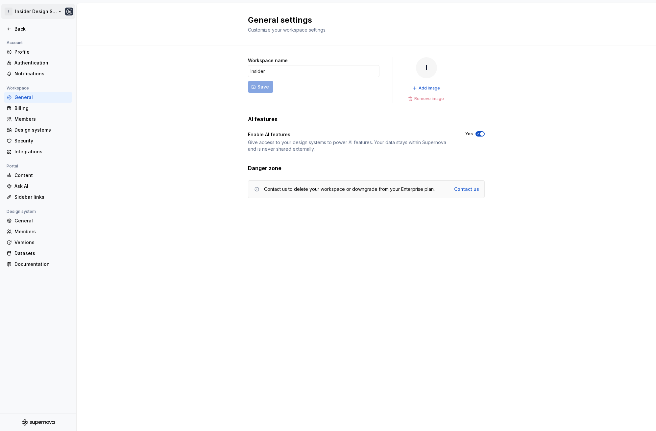
click at [59, 12] on html "I Insider Design System Back Account Profile Authentication Notifications Works…" at bounding box center [328, 215] width 656 height 431
click at [154, 46] on div "New workspace" at bounding box center [128, 43] width 56 height 11
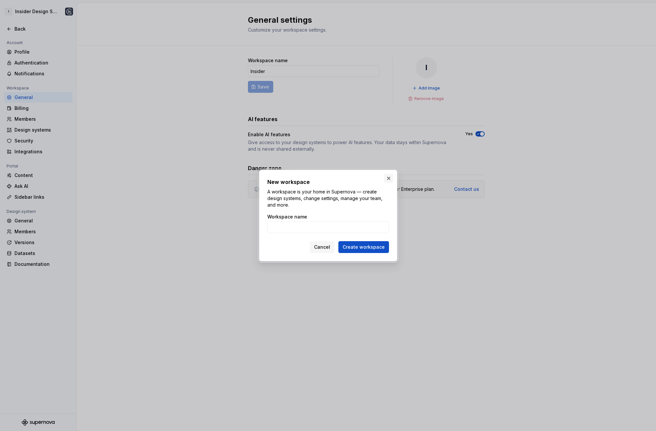
click at [387, 176] on button "button" at bounding box center [388, 178] width 9 height 9
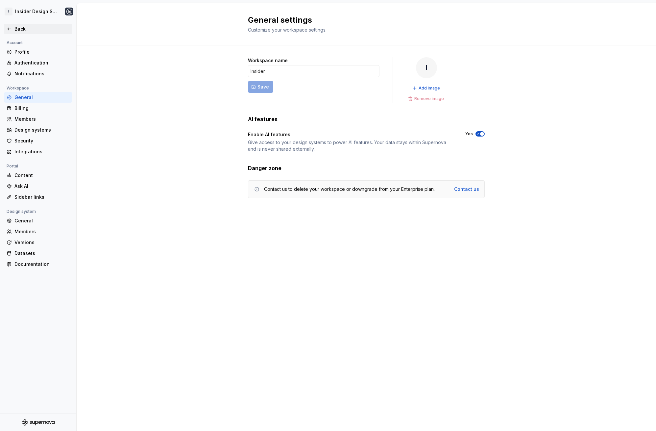
click at [15, 27] on div "Back" at bounding box center [41, 29] width 55 height 7
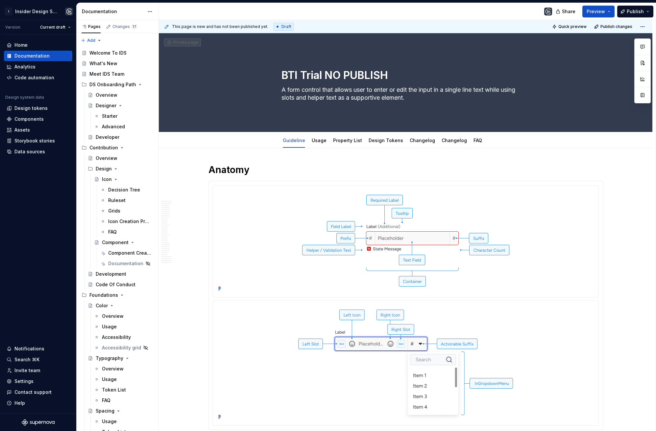
click at [147, 12] on html "I Insider Design System Version Current draft Home Documentation Analytics Code…" at bounding box center [328, 215] width 656 height 431
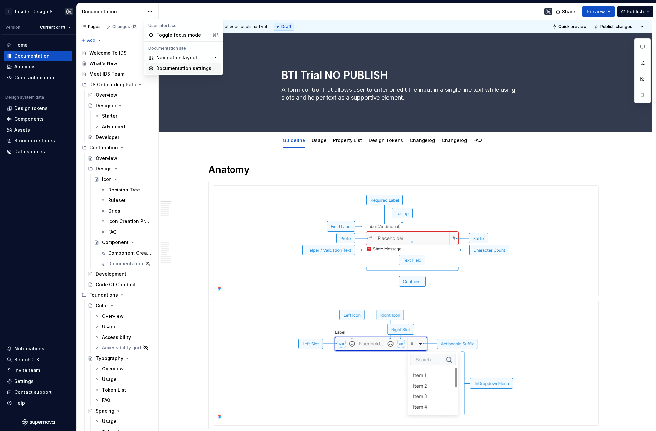
click at [190, 67] on div "Documentation settings" at bounding box center [187, 68] width 62 height 7
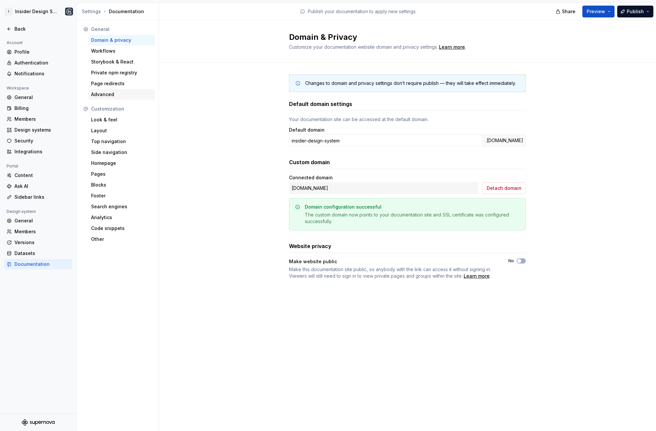
click at [107, 91] on div "Advanced" at bounding box center [121, 94] width 61 height 7
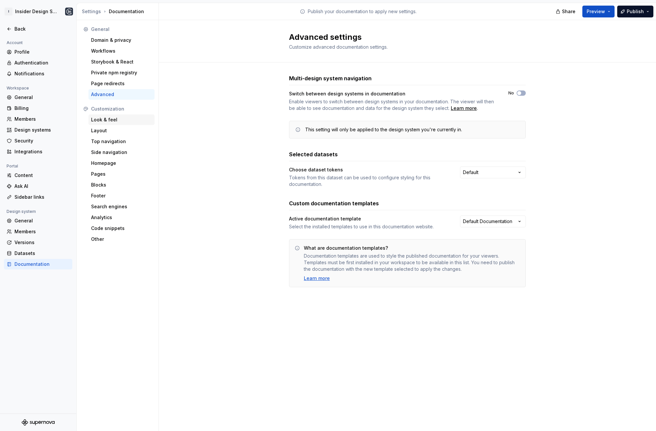
click at [128, 121] on div "Look & feel" at bounding box center [121, 119] width 61 height 7
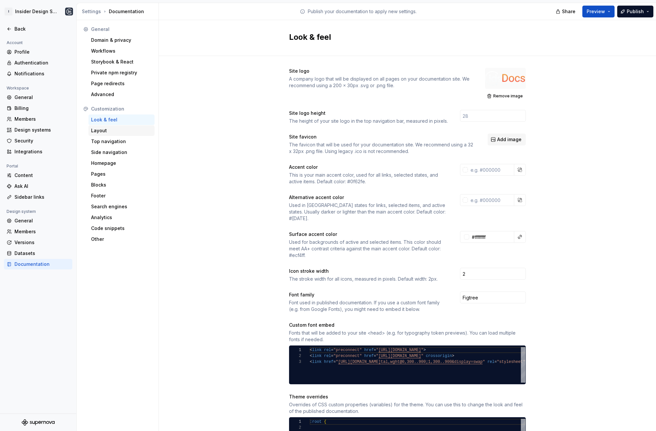
click at [127, 127] on div "Layout" at bounding box center [121, 130] width 61 height 7
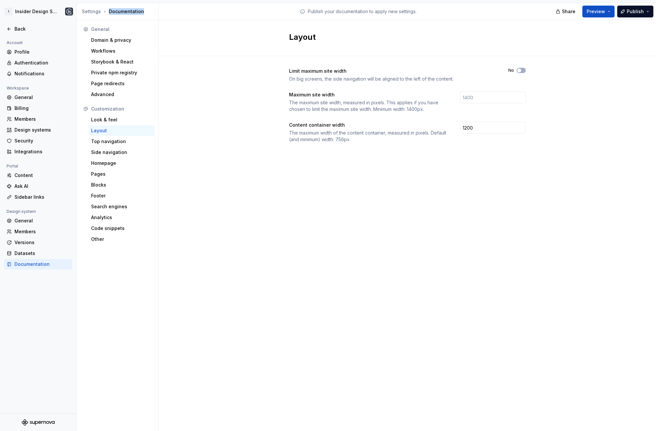
drag, startPoint x: 108, startPoint y: 11, endPoint x: 157, endPoint y: 13, distance: 49.7
click at [157, 13] on div "Settings Documentation" at bounding box center [118, 11] width 82 height 17
drag, startPoint x: 225, startPoint y: 87, endPoint x: 124, endPoint y: 162, distance: 125.9
click at [225, 87] on div "Limit maximum site width On big screens, the side navigation will be aligned to…" at bounding box center [407, 112] width 497 height 112
click at [105, 238] on div "Other" at bounding box center [121, 239] width 61 height 7
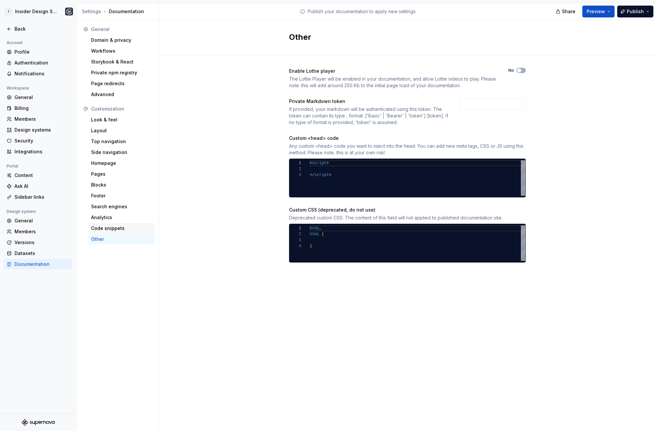
click at [108, 227] on div "Code snippets" at bounding box center [121, 228] width 61 height 7
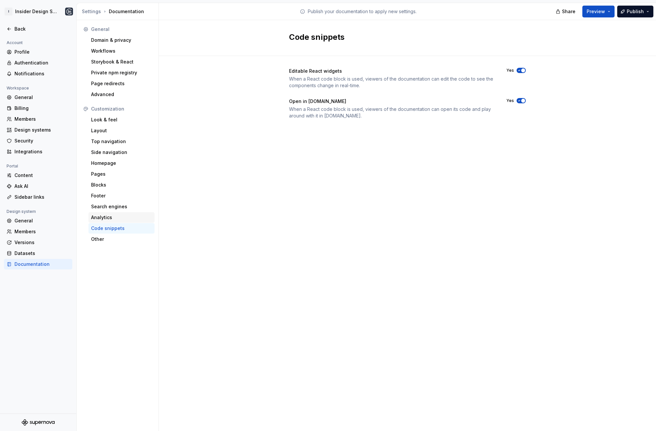
click at [107, 217] on div "Analytics" at bounding box center [121, 217] width 61 height 7
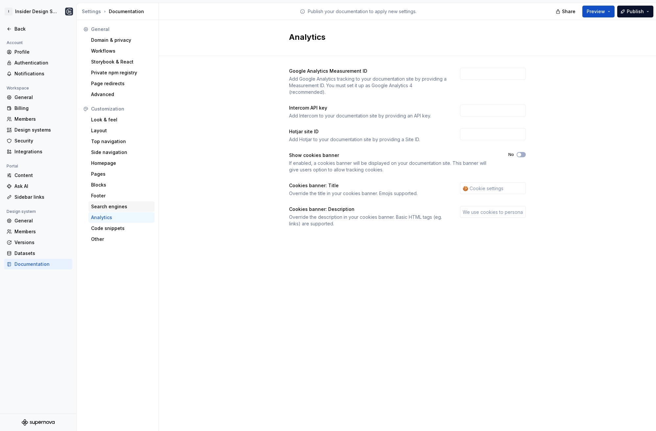
click at [106, 208] on div "Search engines" at bounding box center [121, 206] width 61 height 7
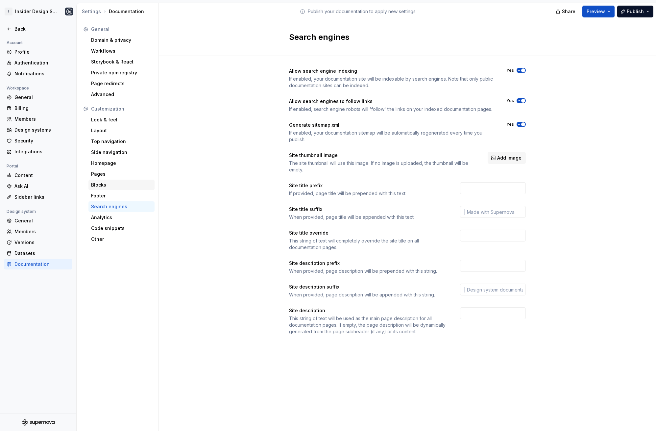
click at [98, 187] on div "Blocks" at bounding box center [121, 184] width 61 height 7
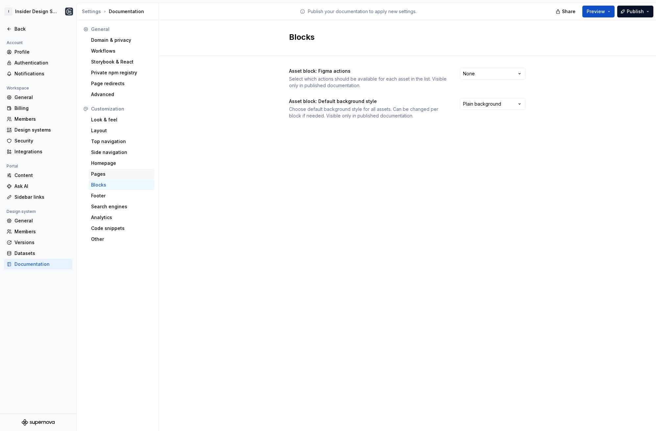
click at [101, 169] on div "Pages" at bounding box center [121, 174] width 66 height 11
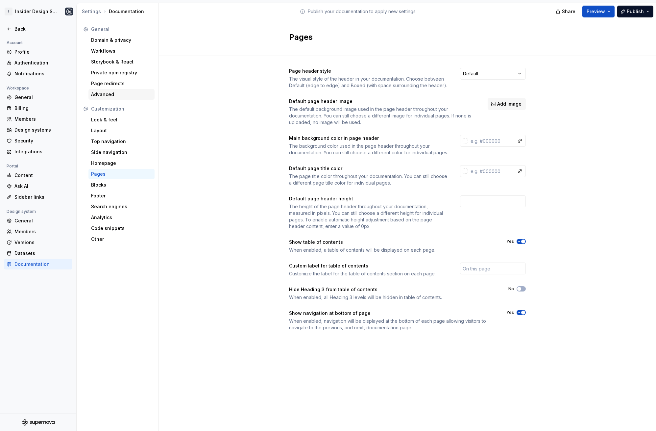
click at [106, 96] on div "Advanced" at bounding box center [121, 94] width 61 height 7
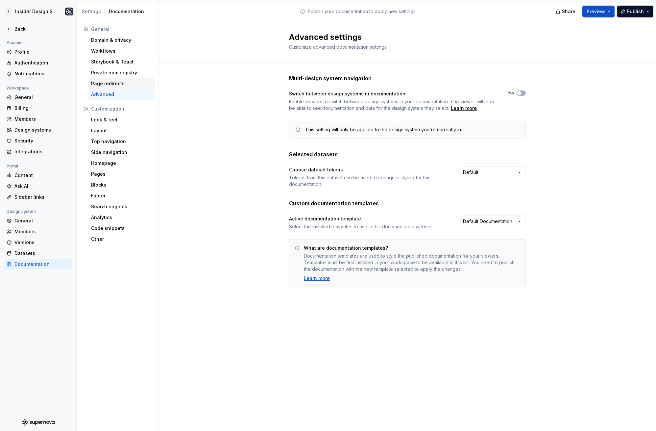
click at [107, 84] on div "Page redirects" at bounding box center [121, 83] width 61 height 7
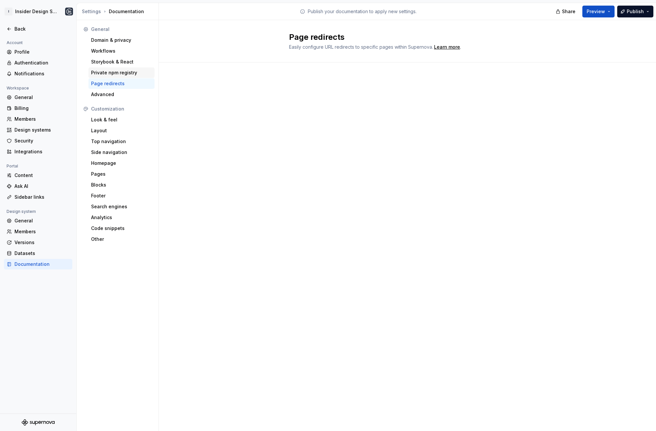
click at [110, 74] on div "Private npm registry" at bounding box center [121, 72] width 61 height 7
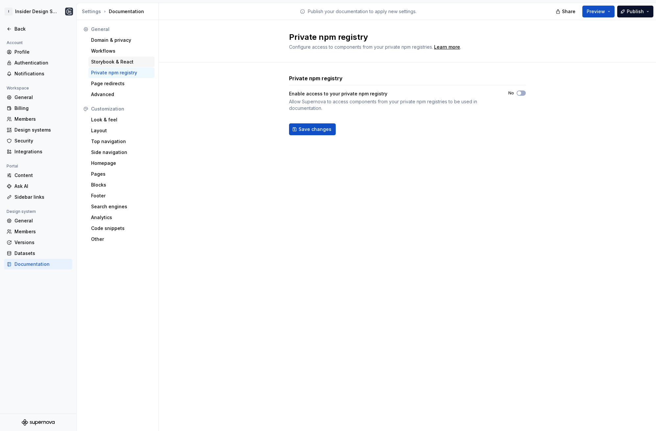
click at [109, 61] on div "Storybook & React" at bounding box center [121, 62] width 61 height 7
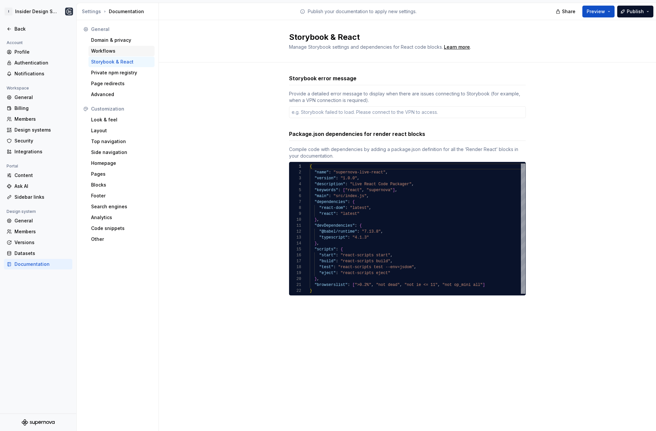
click at [106, 47] on div "Workflows" at bounding box center [121, 51] width 66 height 11
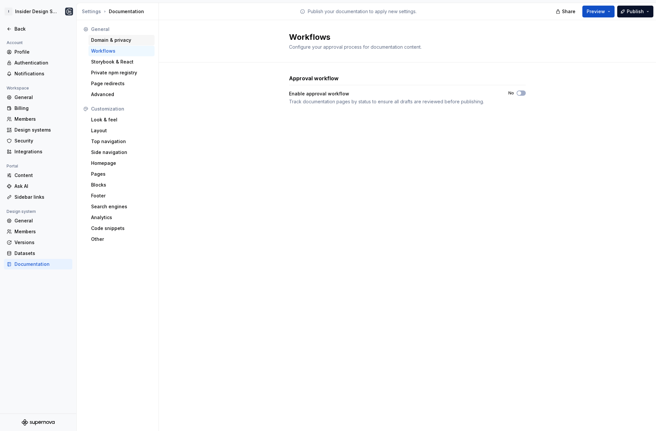
click at [117, 41] on div "Domain & privacy" at bounding box center [121, 40] width 61 height 7
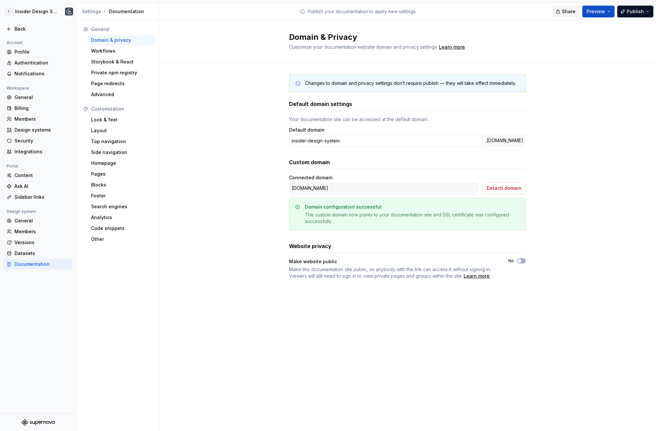
click at [575, 9] on span "Share" at bounding box center [568, 11] width 13 height 7
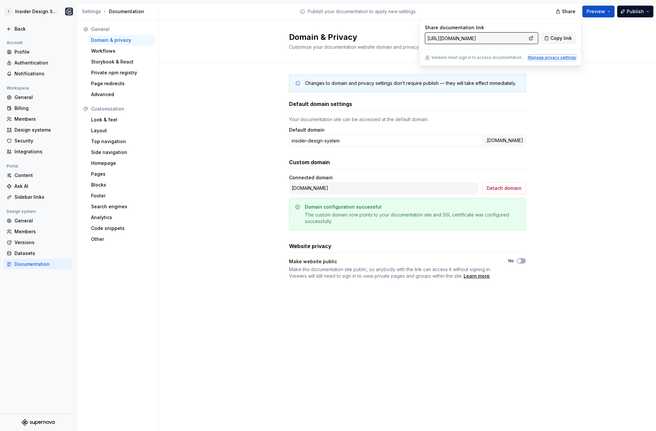
click at [559, 58] on div "Manage privacy settings" at bounding box center [552, 57] width 48 height 5
click at [600, 62] on div "Domain & Privacy Customize your documentation website domain and privacy settin…" at bounding box center [407, 41] width 497 height 42
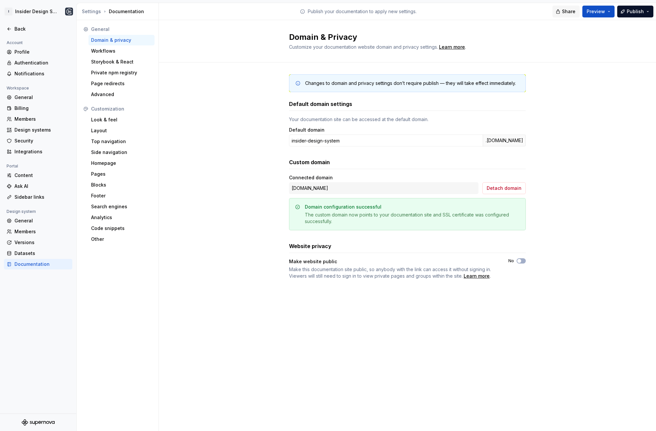
click at [566, 13] on span "Share" at bounding box center [568, 11] width 13 height 7
click at [562, 57] on div "Manage privacy settings" at bounding box center [552, 57] width 48 height 5
click at [570, 89] on div "Changes to domain and privacy settings don’t require publish — they will take e…" at bounding box center [407, 183] width 497 height 242
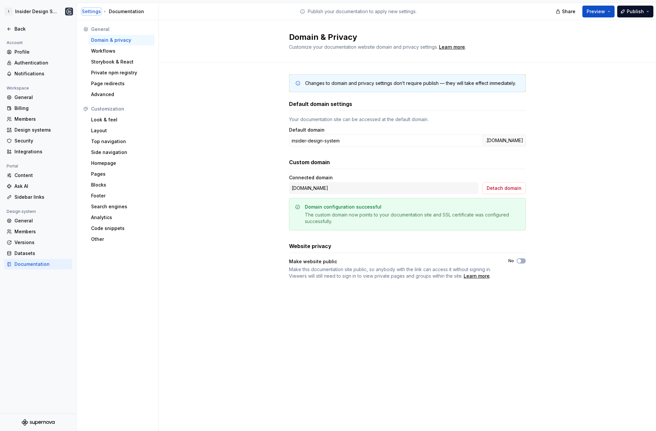
click at [90, 11] on div "Settings" at bounding box center [91, 11] width 19 height 7
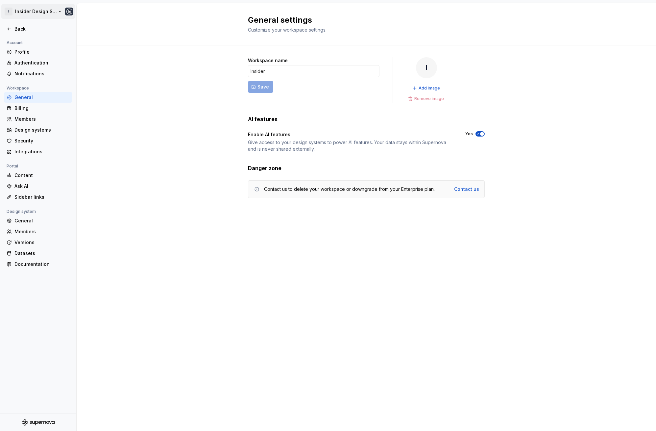
click at [40, 12] on html "I Insider Design System Back Account Profile Authentication Notifications Works…" at bounding box center [328, 215] width 656 height 431
click at [178, 93] on html "I Insider Design System Back Account Profile Authentication Notifications Works…" at bounding box center [328, 215] width 656 height 431
click at [40, 56] on div "Profile" at bounding box center [38, 52] width 68 height 11
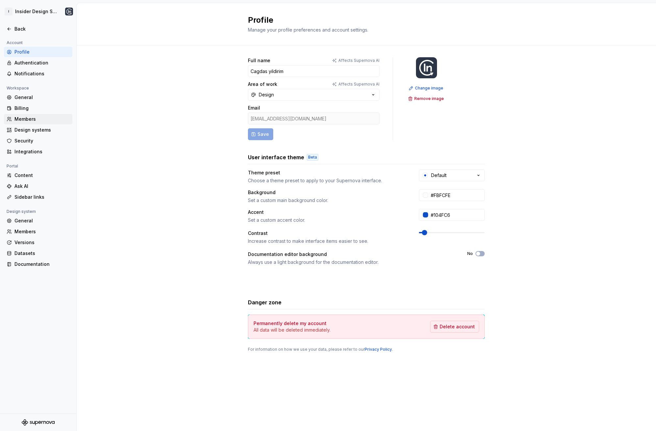
click at [24, 120] on div "Members" at bounding box center [41, 119] width 55 height 7
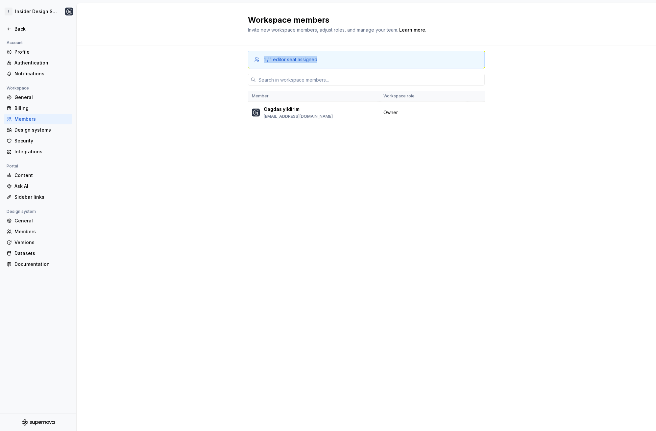
drag, startPoint x: 258, startPoint y: 57, endPoint x: 320, endPoint y: 59, distance: 62.2
click at [320, 59] on div "1 / 1 editor seat assigned" at bounding box center [366, 59] width 226 height 7
click at [284, 60] on div "1 / 1 editor seat assigned" at bounding box center [290, 59] width 53 height 7
drag, startPoint x: 296, startPoint y: 60, endPoint x: 332, endPoint y: 62, distance: 36.5
click at [332, 62] on div "1 / 1 editor seat assigned" at bounding box center [369, 59] width 211 height 7
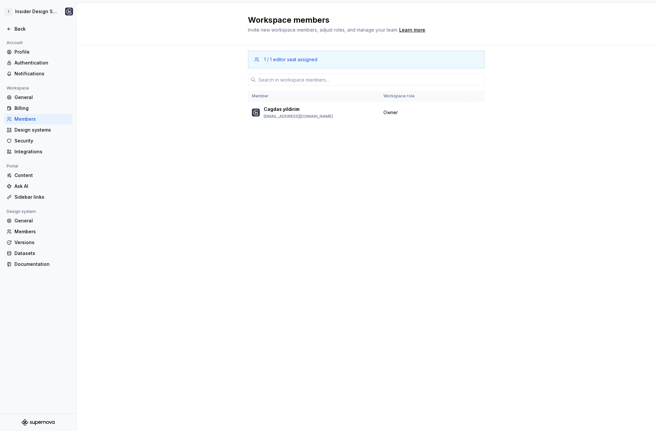
click at [336, 60] on div "1 / 1 editor seat assigned" at bounding box center [369, 59] width 211 height 7
drag, startPoint x: 223, startPoint y: 78, endPoint x: 470, endPoint y: 162, distance: 260.4
click at [470, 162] on div "1 / 1 editor seat assigned Member Workspace role Cagdas yildirim [EMAIL_ADDRESS…" at bounding box center [366, 237] width 579 height 385
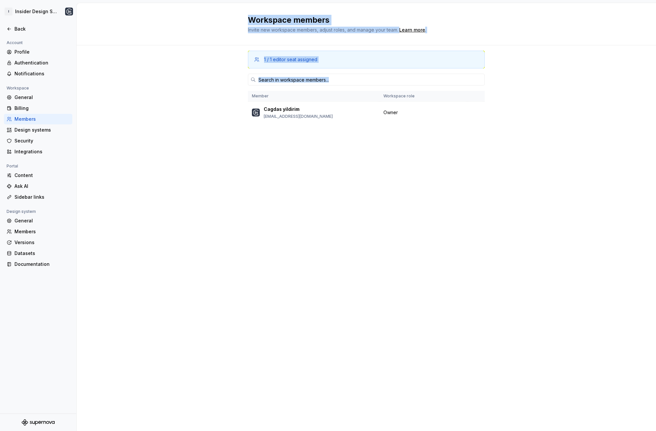
drag, startPoint x: 524, startPoint y: 171, endPoint x: 212, endPoint y: 10, distance: 350.8
click at [212, 10] on div "Workspace members Invite new workspace members, adjust roles, and manage your t…" at bounding box center [366, 217] width 579 height 428
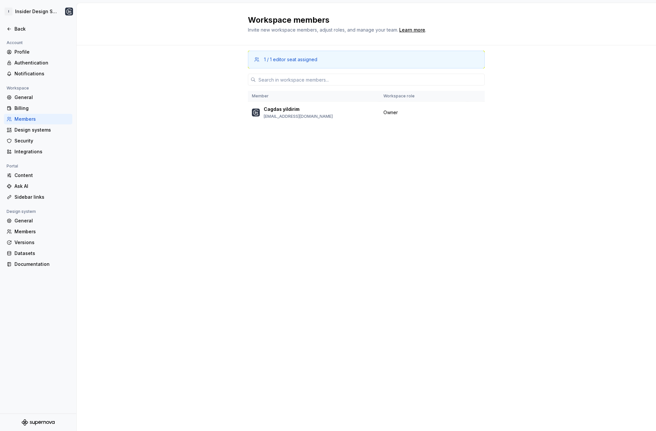
click at [196, 45] on div "Workspace members Invite new workspace members, adjust roles, and manage your t…" at bounding box center [366, 24] width 579 height 42
click at [25, 231] on div "Members" at bounding box center [41, 231] width 55 height 7
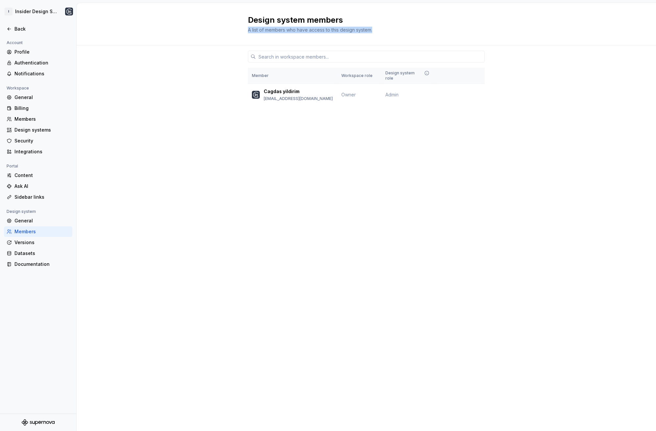
drag, startPoint x: 248, startPoint y: 29, endPoint x: 388, endPoint y: 35, distance: 139.5
click at [388, 35] on div "Design system members A list of members who have access to this design system." at bounding box center [366, 24] width 579 height 42
click at [273, 30] on span "A list of members who have access to this design system." at bounding box center [310, 30] width 124 height 6
drag, startPoint x: 366, startPoint y: 31, endPoint x: 246, endPoint y: 29, distance: 120.3
click at [246, 29] on div "Design system members A list of members who have access to this design system." at bounding box center [366, 24] width 579 height 42
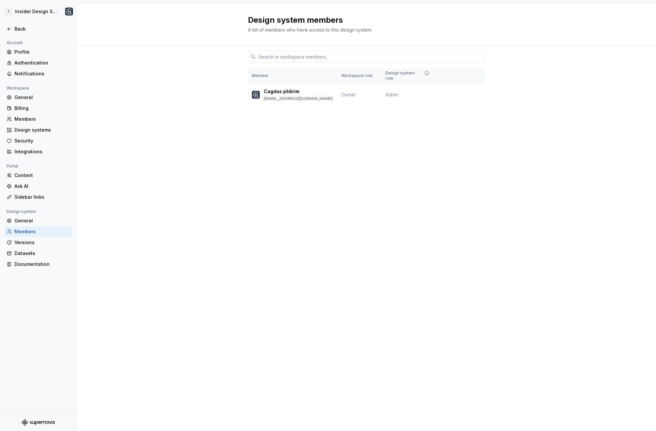
click at [191, 43] on div "Design system members A list of members who have access to this design system." at bounding box center [366, 24] width 579 height 42
click at [58, 13] on html "I Insider Design System Back Account Profile Authentication Notifications Works…" at bounding box center [328, 215] width 656 height 431
click at [149, 34] on html "I Insider Design System Back Account Profile Authentication Notifications Works…" at bounding box center [328, 215] width 656 height 431
click at [143, 26] on div "Design system members A list of members who have access to this design system." at bounding box center [366, 24] width 579 height 42
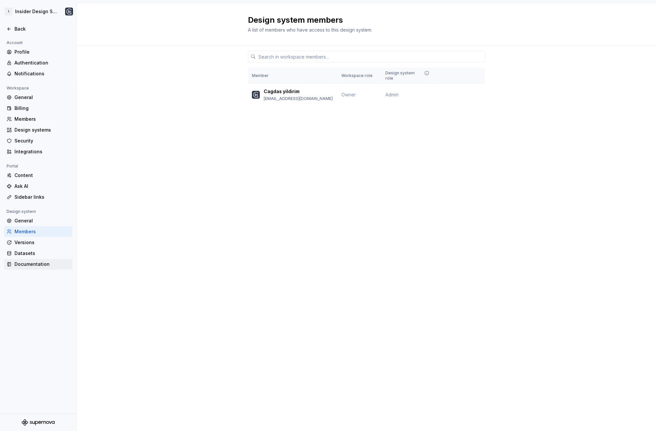
click at [37, 269] on div "Documentation" at bounding box center [38, 264] width 68 height 11
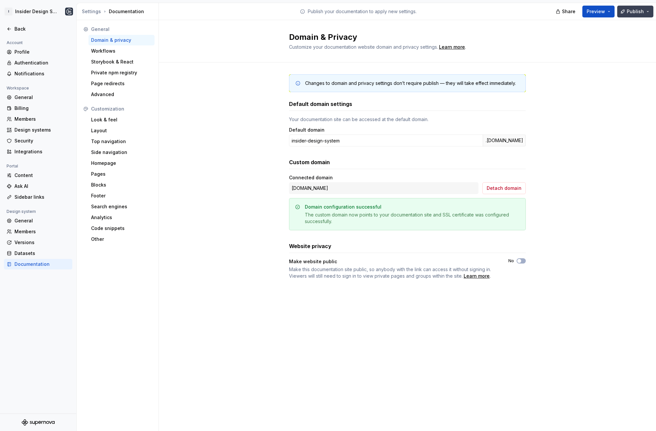
click at [647, 12] on button "Publish" at bounding box center [635, 12] width 36 height 12
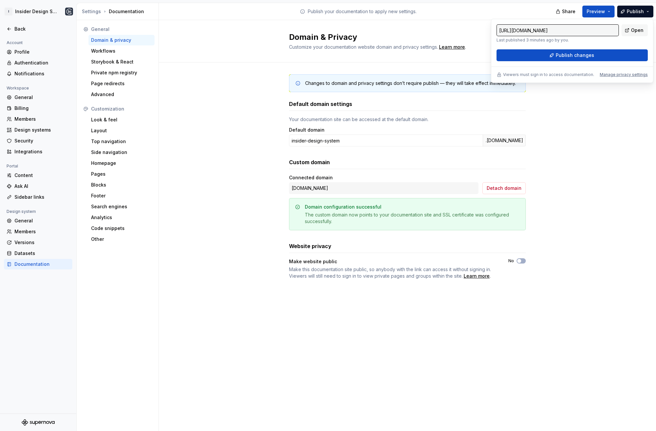
click at [204, 148] on div "Changes to domain and privacy settings don’t require publish — they will take e…" at bounding box center [407, 183] width 497 height 242
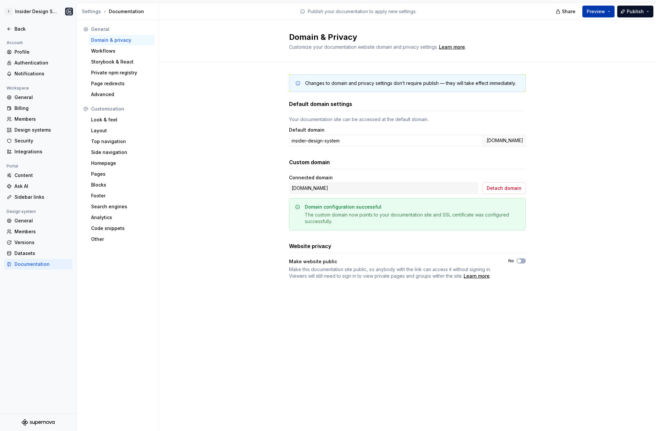
click at [605, 16] on button "Preview" at bounding box center [598, 12] width 32 height 12
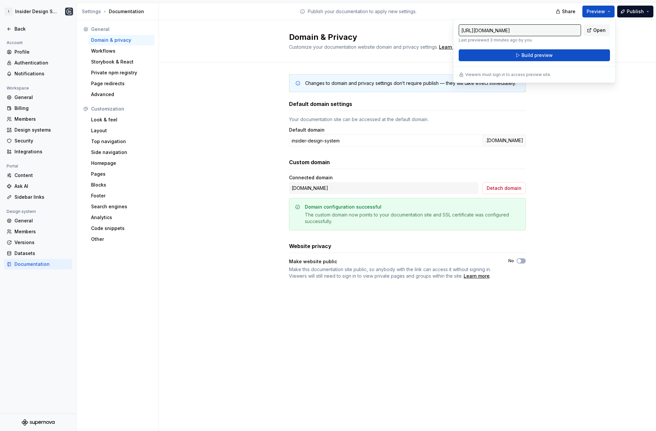
click at [585, 131] on div "Changes to domain and privacy settings don’t require publish — they will take e…" at bounding box center [407, 183] width 497 height 242
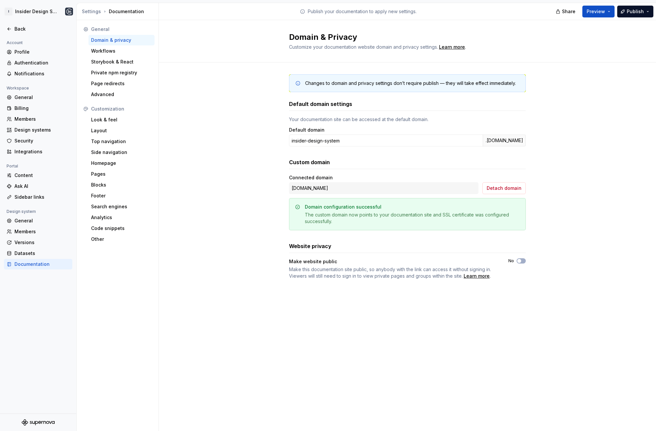
drag, startPoint x: 199, startPoint y: 89, endPoint x: 195, endPoint y: 86, distance: 5.4
click at [194, 85] on div "Changes to domain and privacy settings don’t require publish — they will take e…" at bounding box center [407, 183] width 497 height 242
click at [37, 9] on html "I Insider Design System Back Account Profile Authentication Notifications Works…" at bounding box center [328, 215] width 656 height 431
click at [44, 32] on div "Insider" at bounding box center [50, 32] width 56 height 7
click at [237, 50] on html "I Insider Design System Back Account Profile Authentication Notifications Works…" at bounding box center [328, 215] width 656 height 431
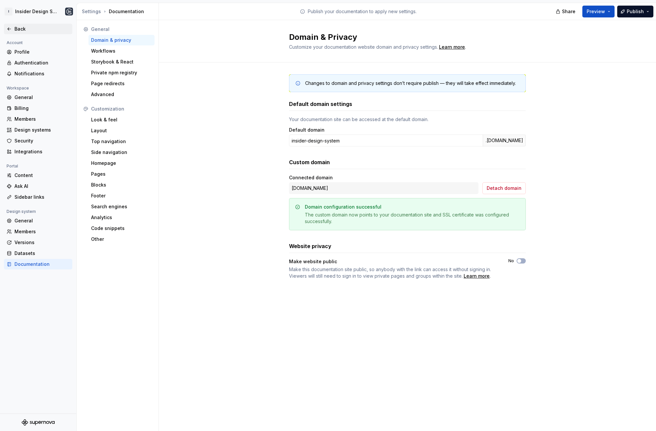
click at [24, 31] on div "Back" at bounding box center [41, 29] width 55 height 7
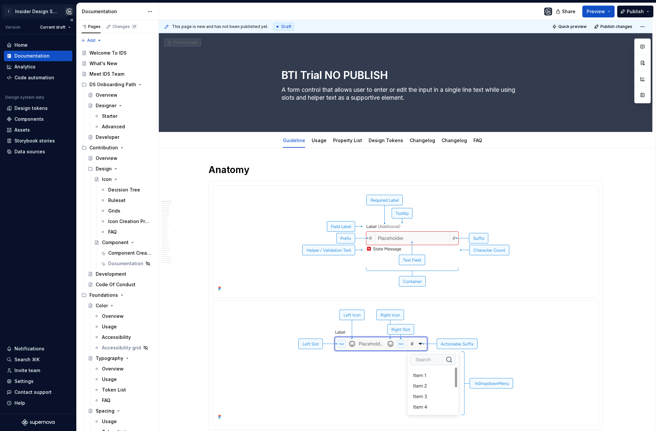
click at [53, 15] on html "I Insider Design System Version Current draft Home Documentation Analytics Code…" at bounding box center [328, 215] width 656 height 431
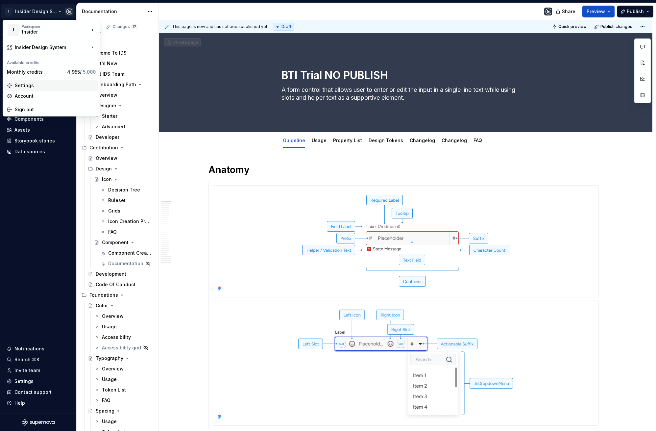
click at [51, 84] on div "Settings" at bounding box center [55, 85] width 81 height 7
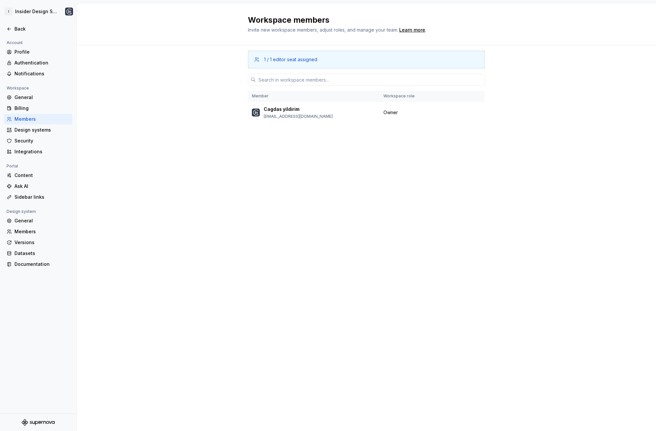
type textarea "*"
click at [41, 422] on icon "Supernova Logo" at bounding box center [38, 422] width 33 height 7
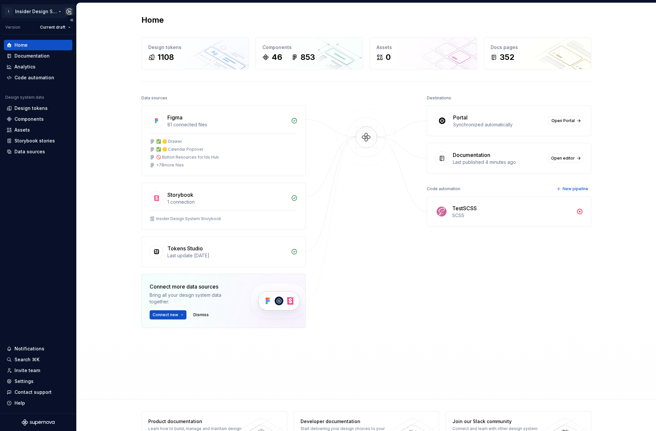
click at [55, 13] on html "I Insider Design System Version Current draft Home Documentation Analytics Code…" at bounding box center [328, 215] width 656 height 431
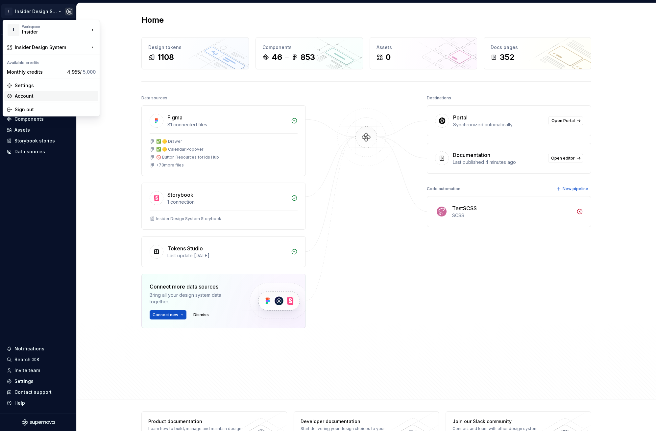
click at [40, 96] on div "Account" at bounding box center [55, 96] width 81 height 7
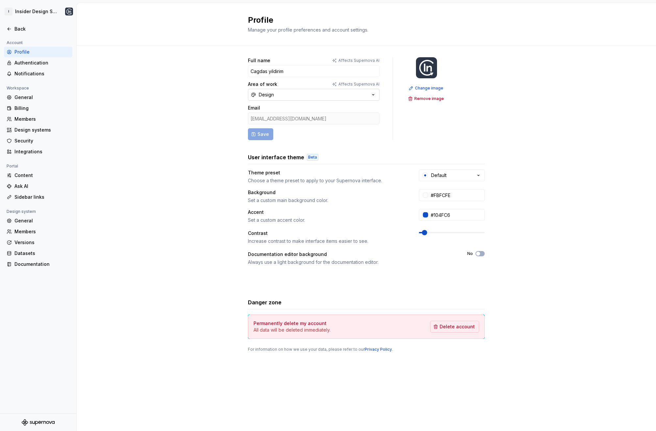
click at [294, 93] on button "Design" at bounding box center [314, 95] width 132 height 12
click at [221, 156] on div "Full name Affects Supernova AI Cagdas yildirim Area of work Affects Supernova A…" at bounding box center [366, 210] width 579 height 331
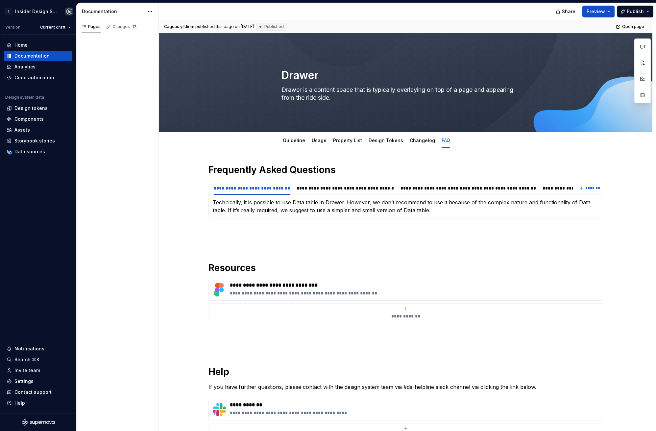
type textarea "*"
